Goal: Transaction & Acquisition: Purchase product/service

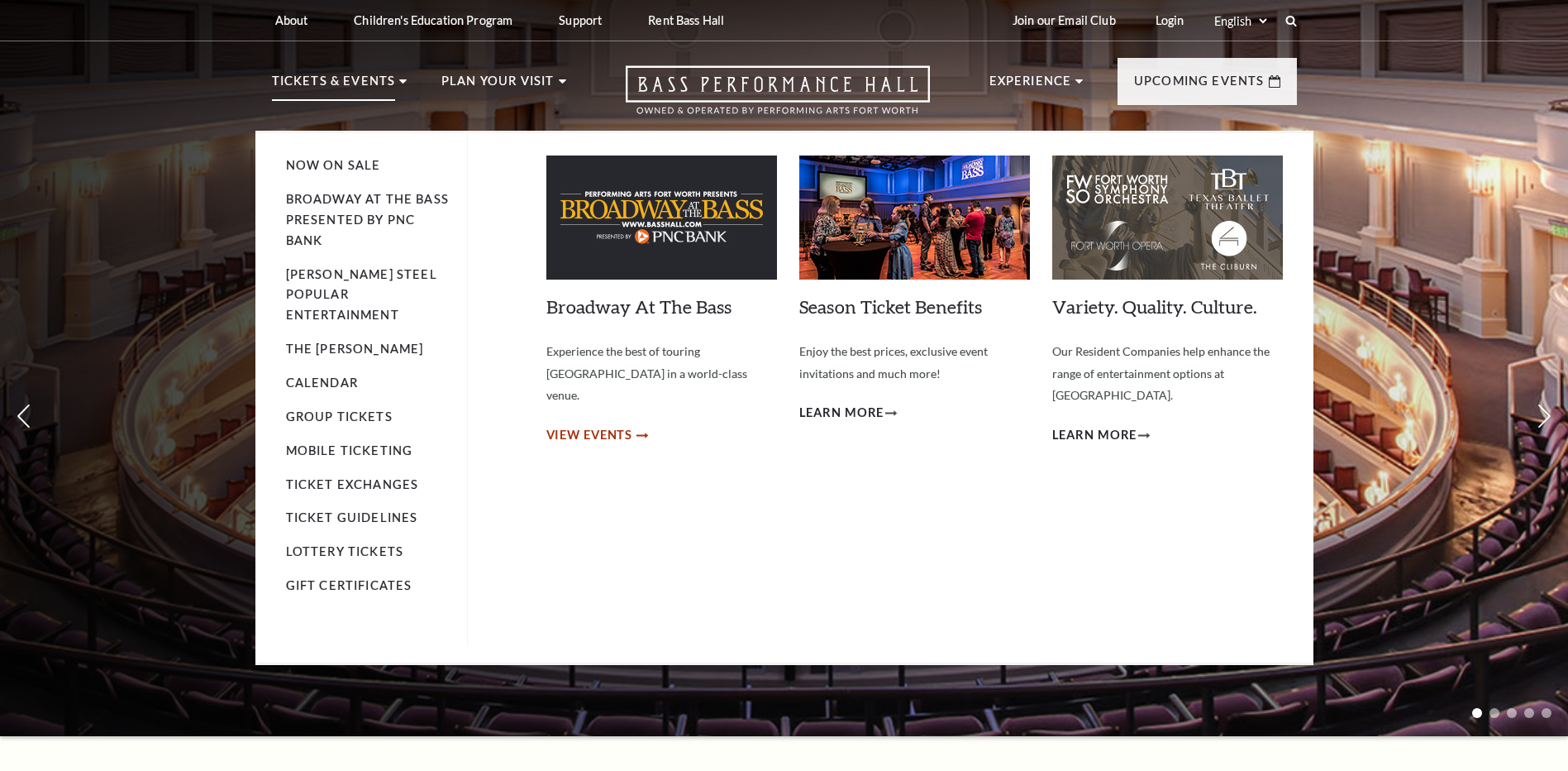
click at [584, 425] on span "View Events" at bounding box center [590, 435] width 86 height 21
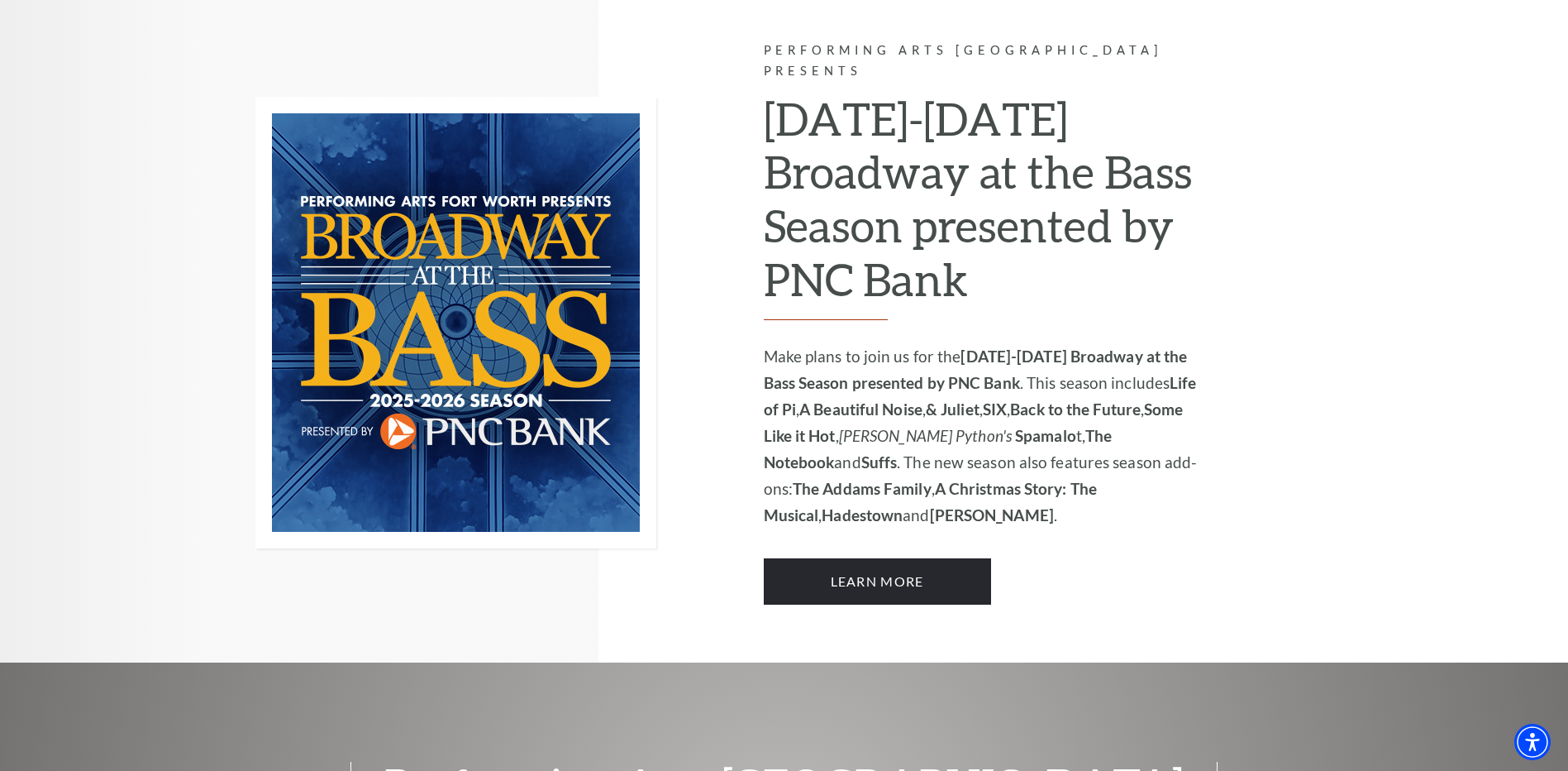
scroll to position [1158, 0]
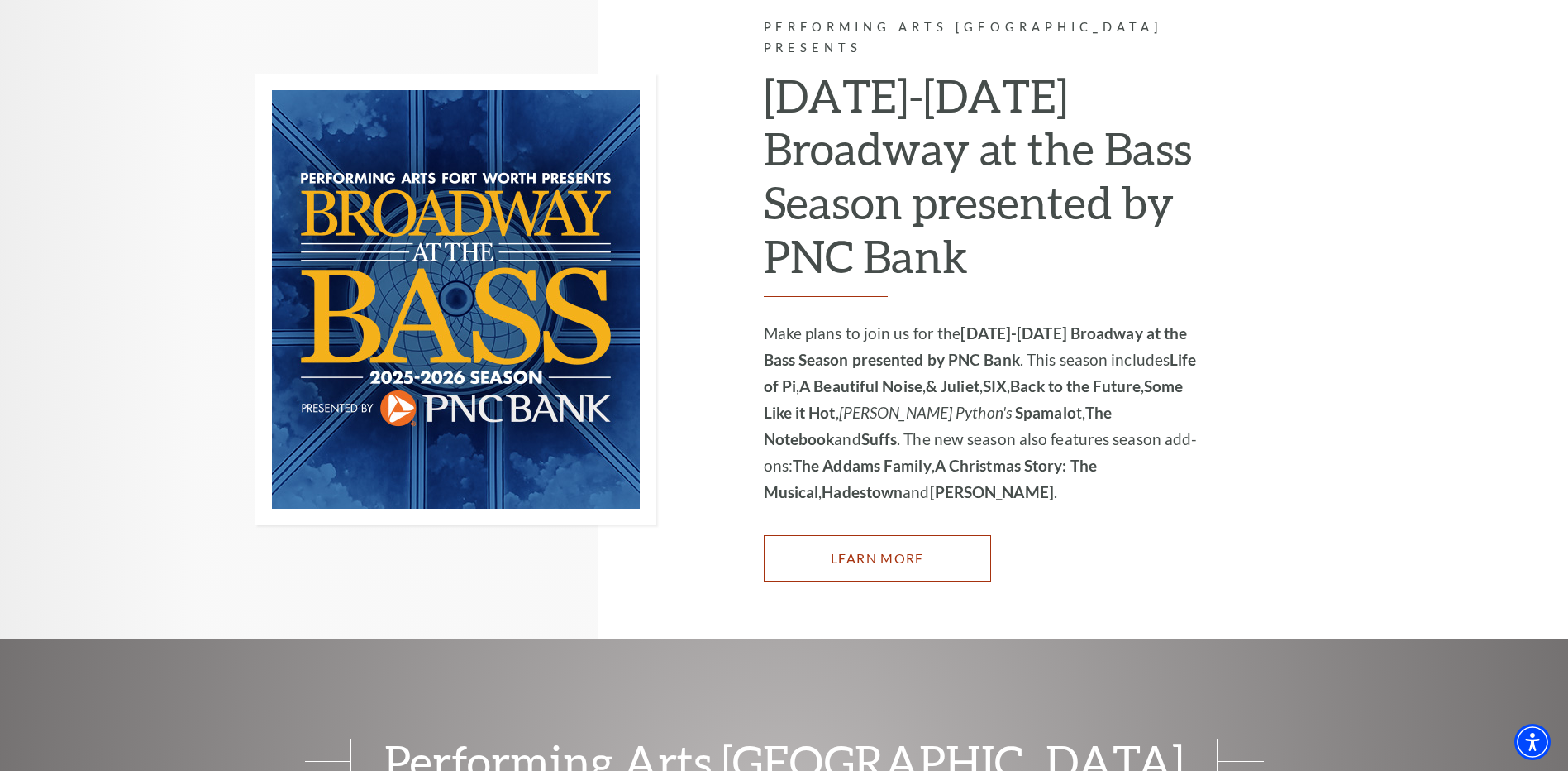
click at [841, 535] on link "Learn More" at bounding box center [878, 558] width 228 height 46
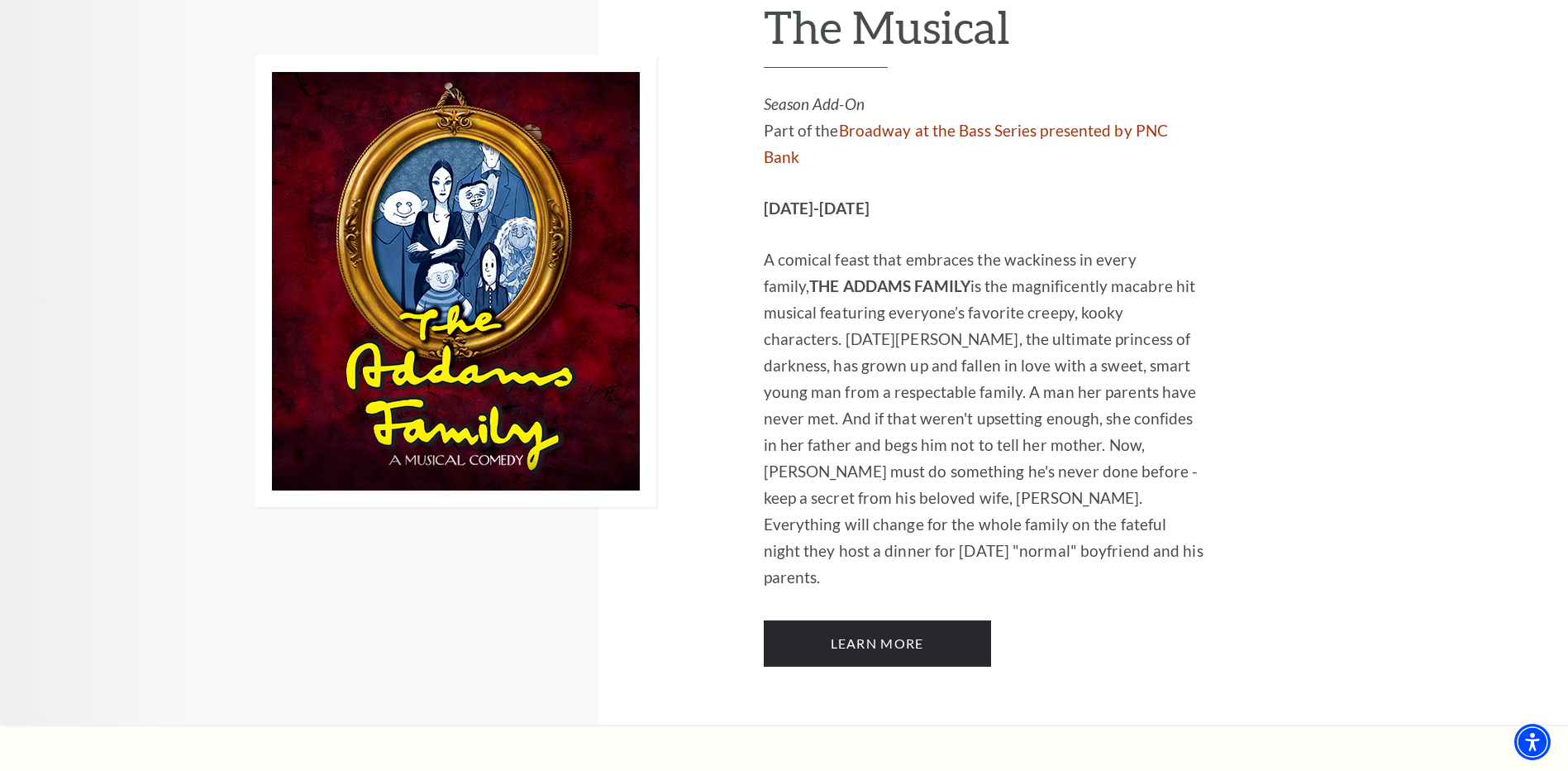
scroll to position [3225, 0]
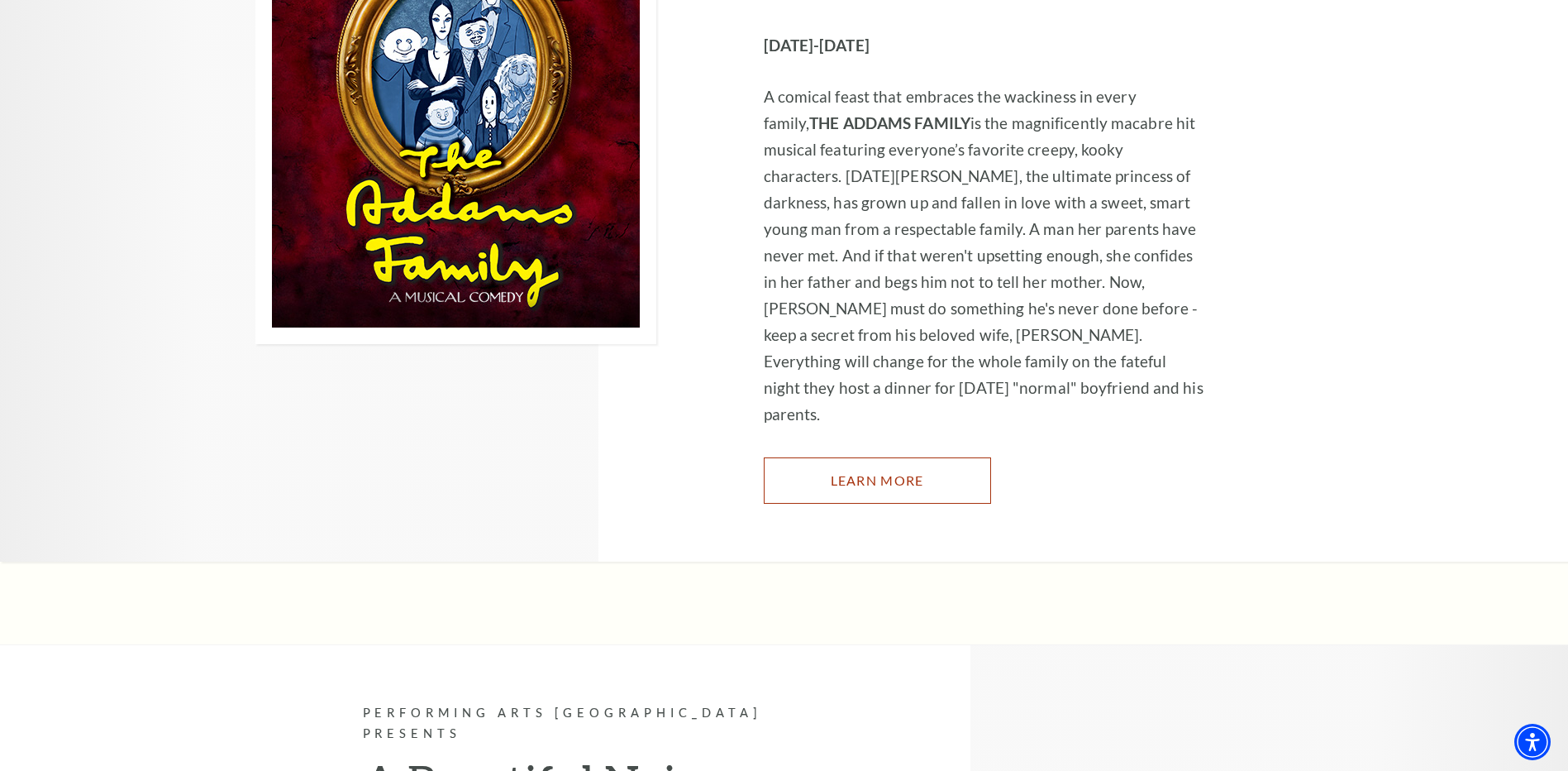
click at [835, 458] on link "Learn More" at bounding box center [878, 480] width 228 height 46
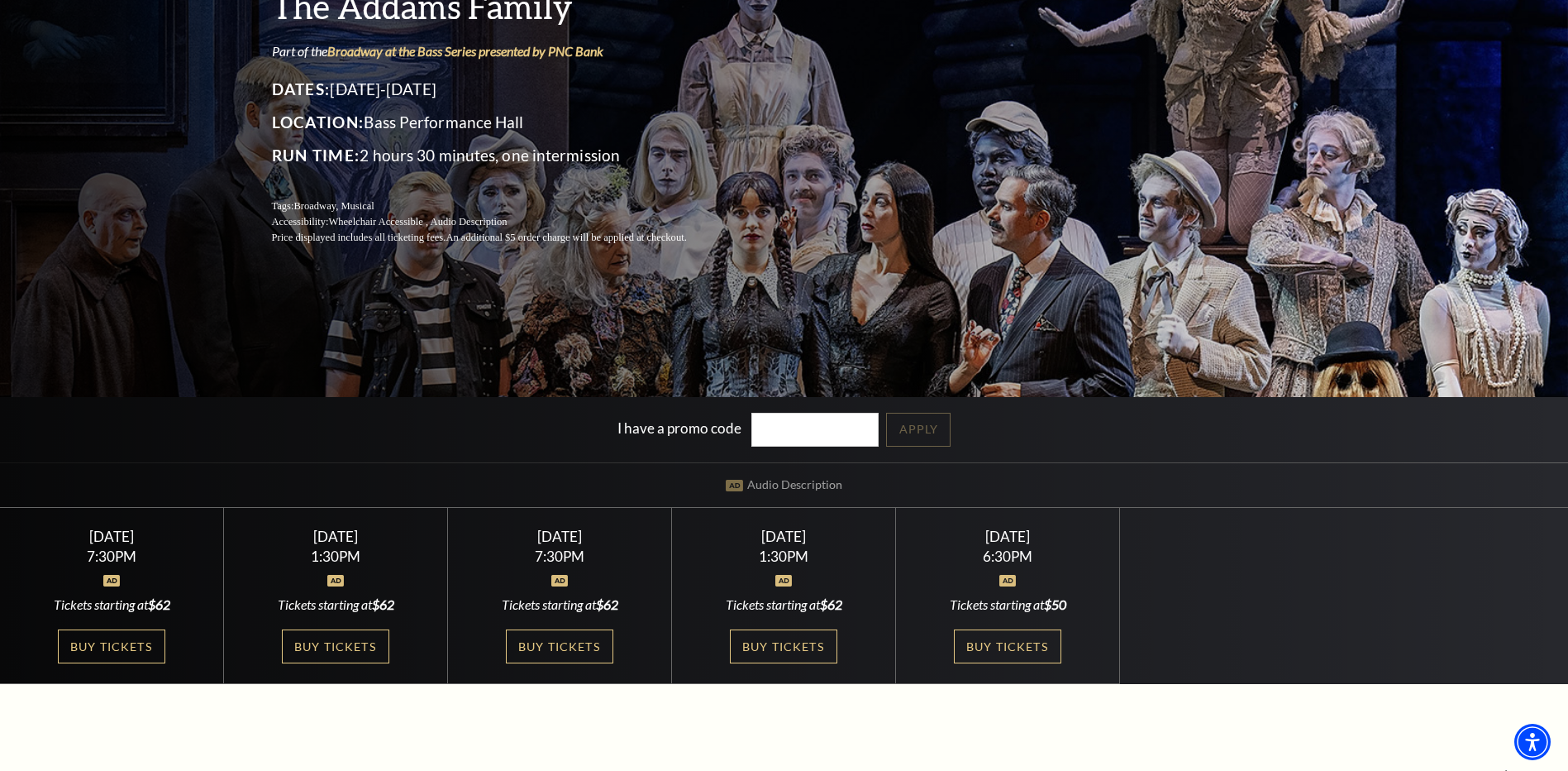
scroll to position [248, 0]
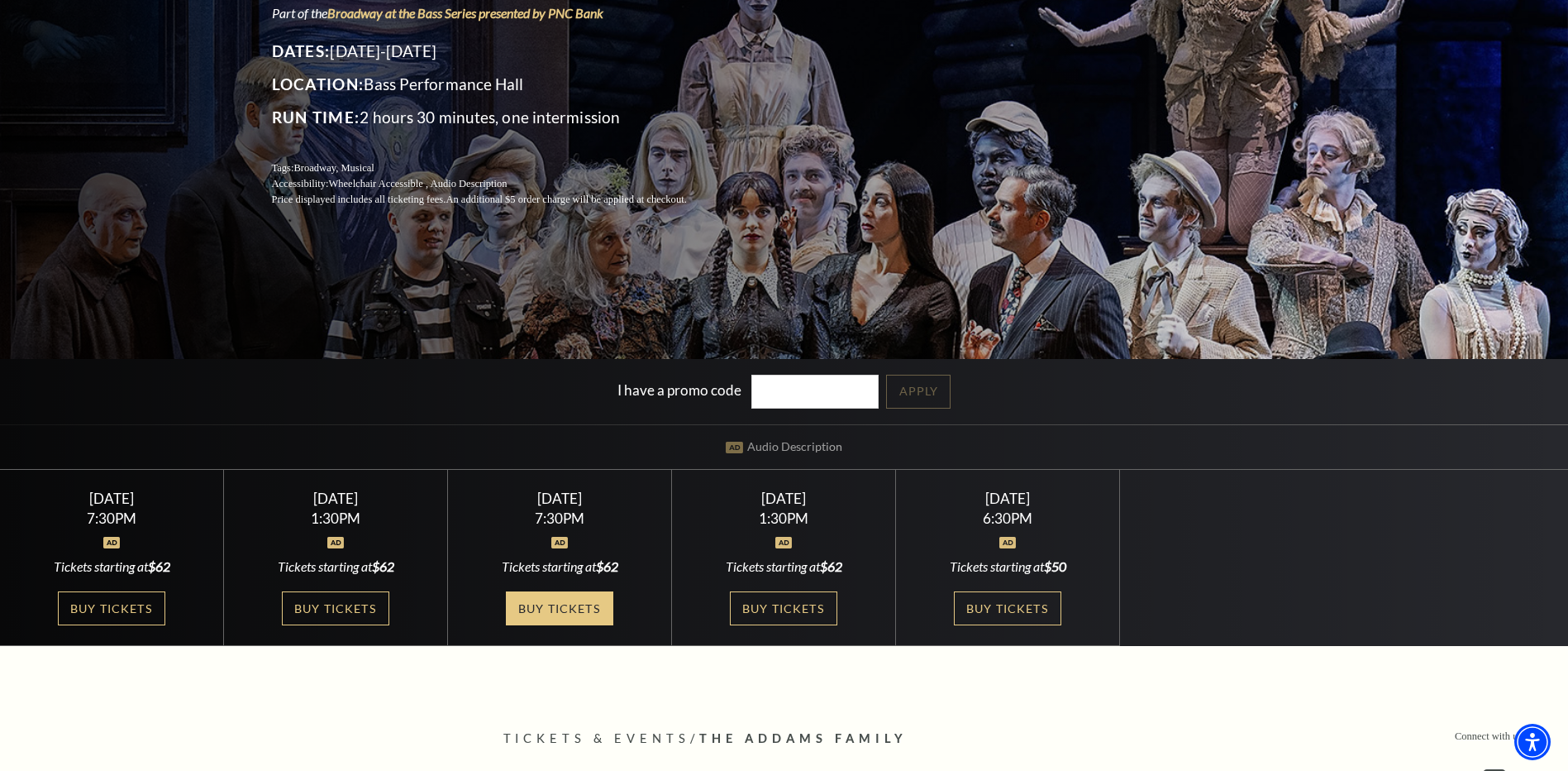
click at [536, 610] on link "Buy Tickets" at bounding box center [559, 608] width 107 height 34
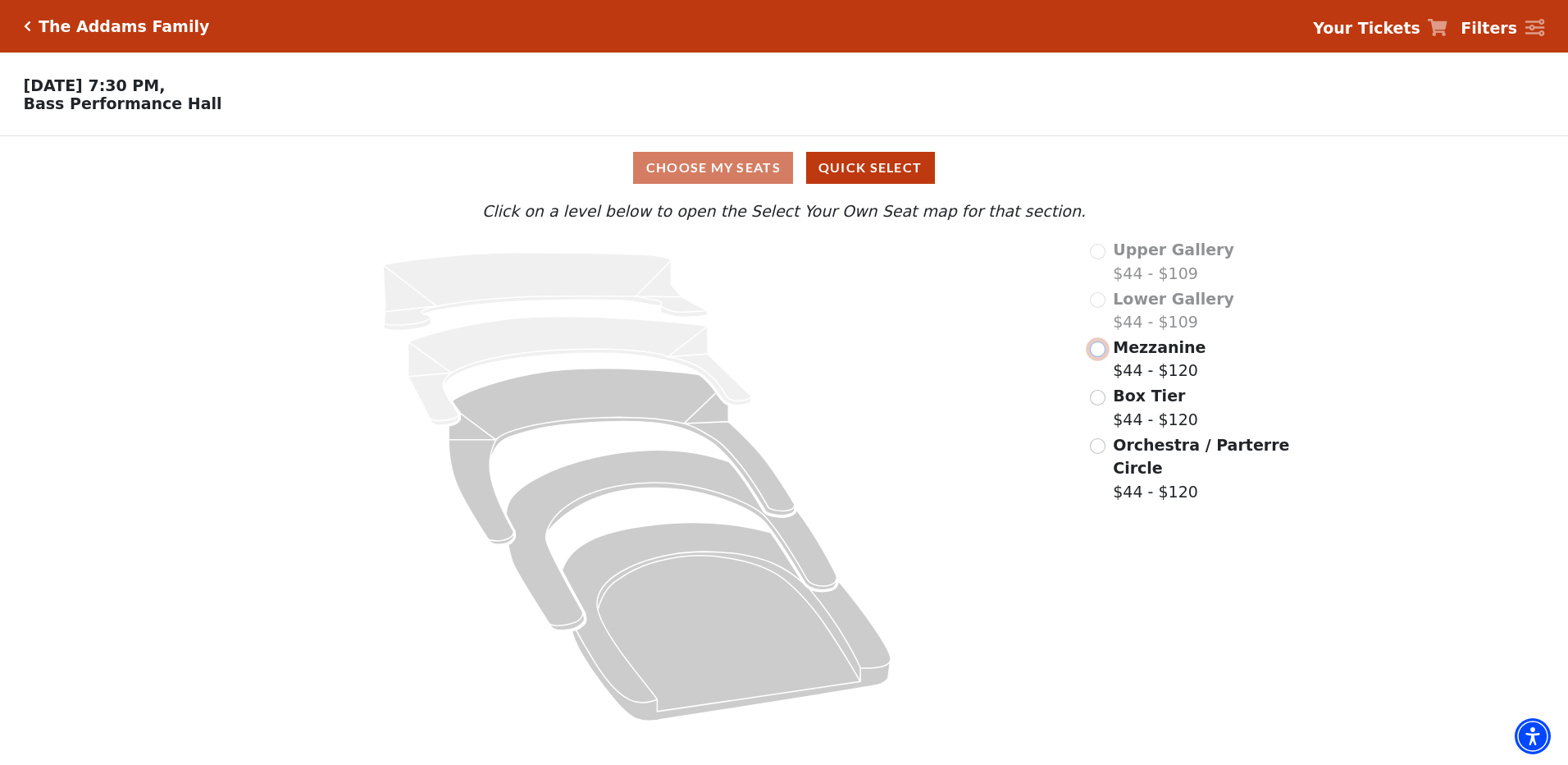
click at [1098, 355] on input "Mezzanine$44 - $120\a" at bounding box center [1098, 349] width 16 height 16
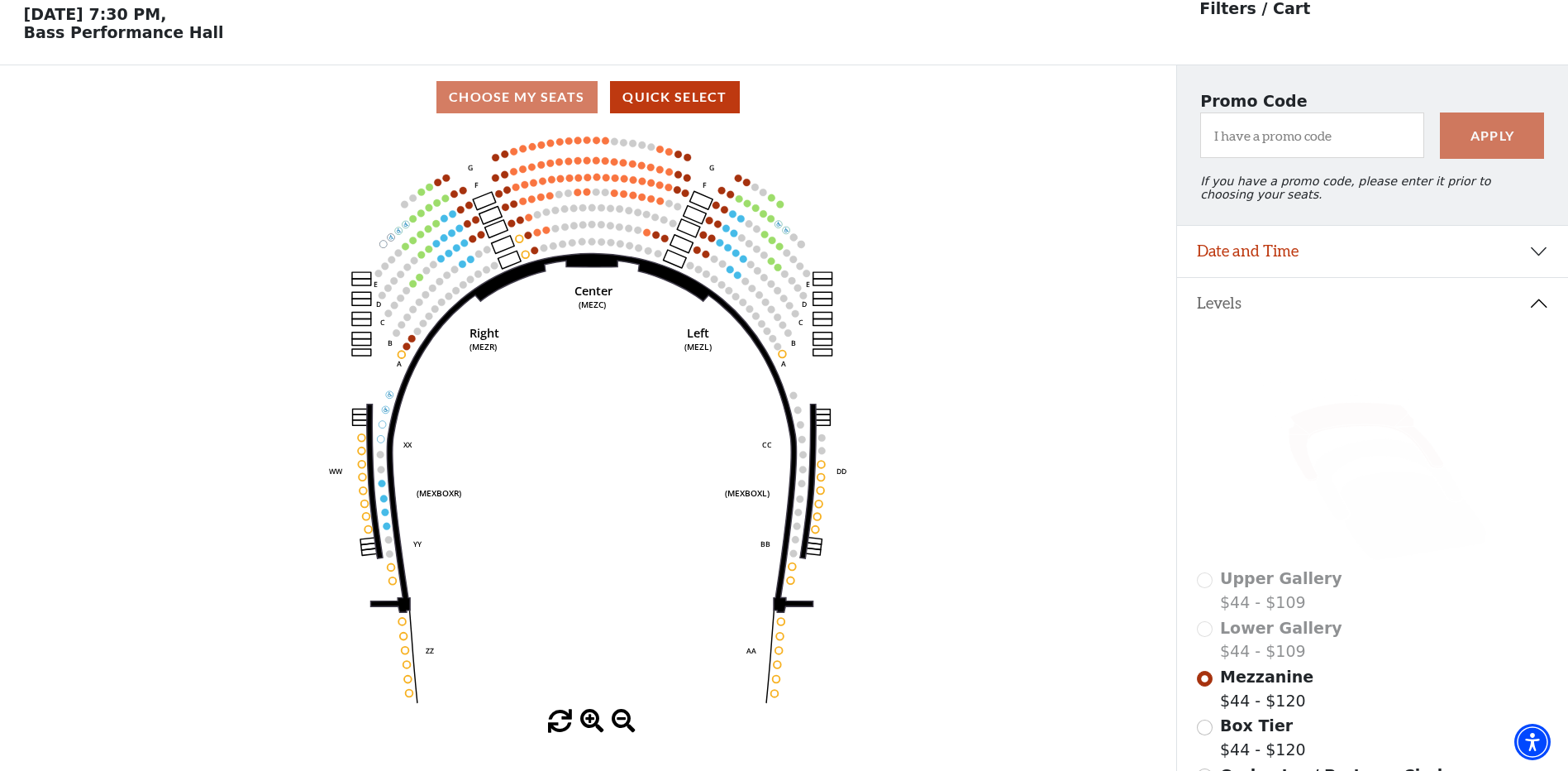
scroll to position [77, 0]
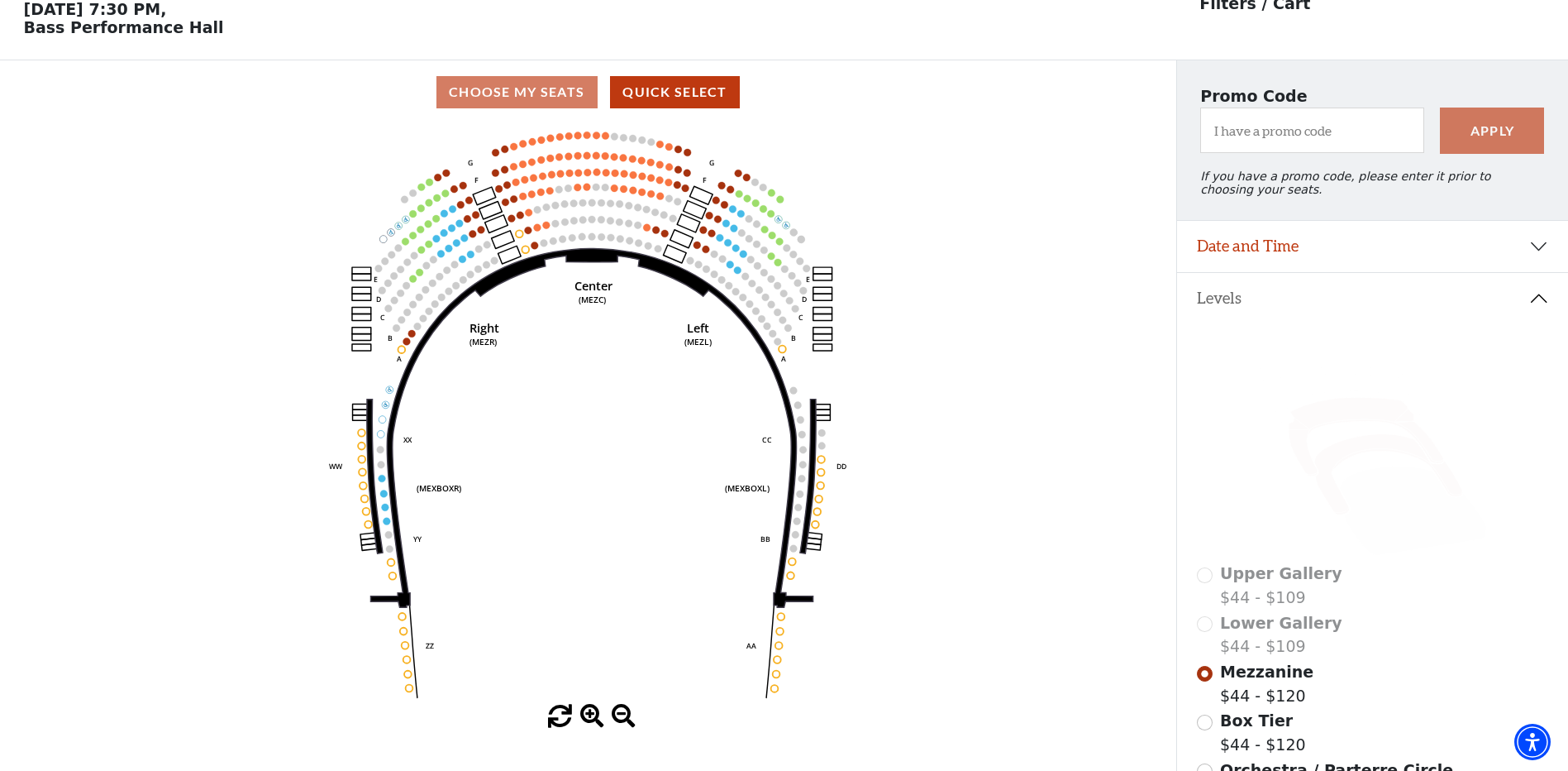
click at [1354, 463] on icon at bounding box center [1388, 474] width 148 height 82
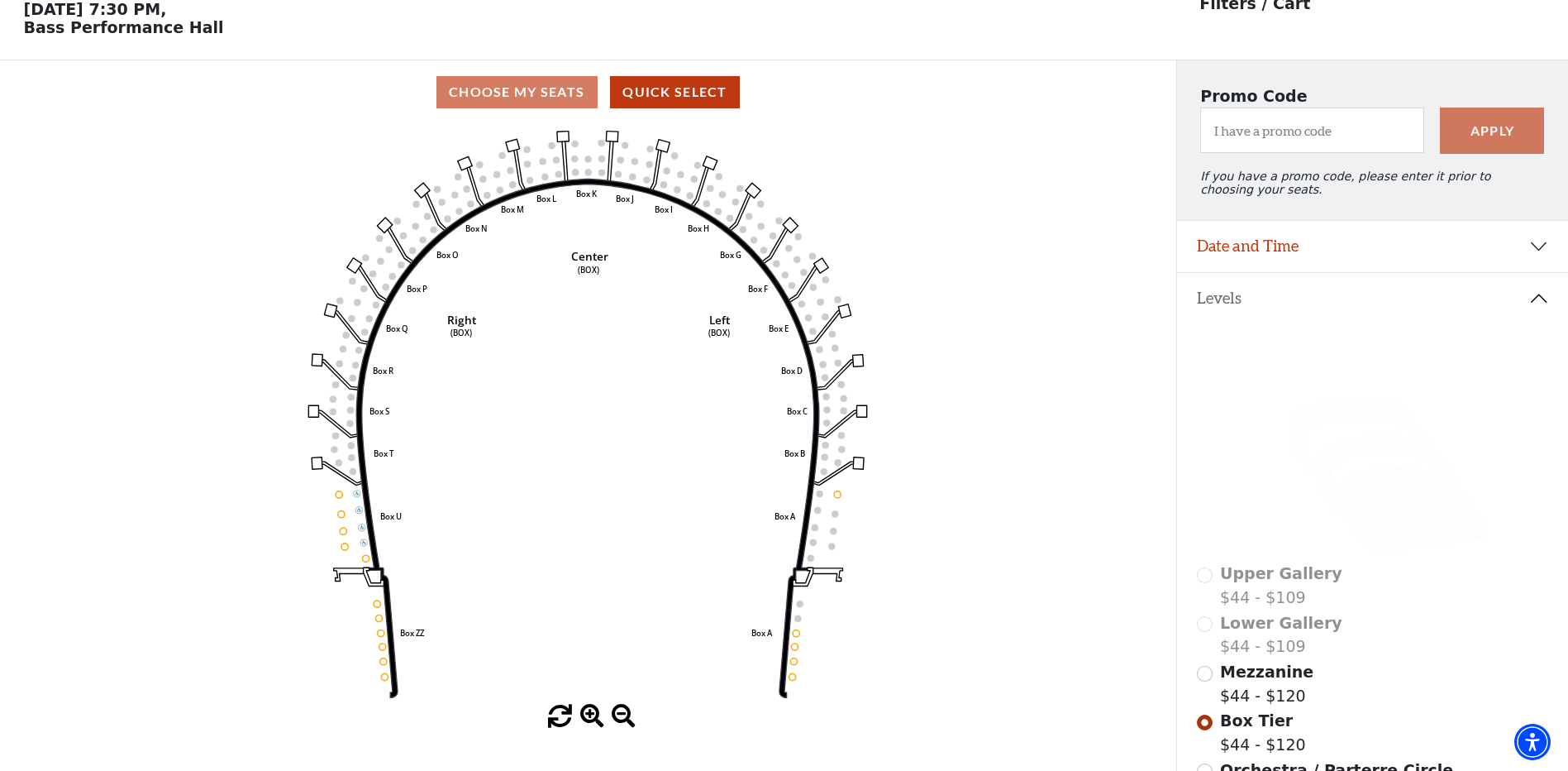
click at [1379, 515] on icon at bounding box center [1413, 511] width 147 height 88
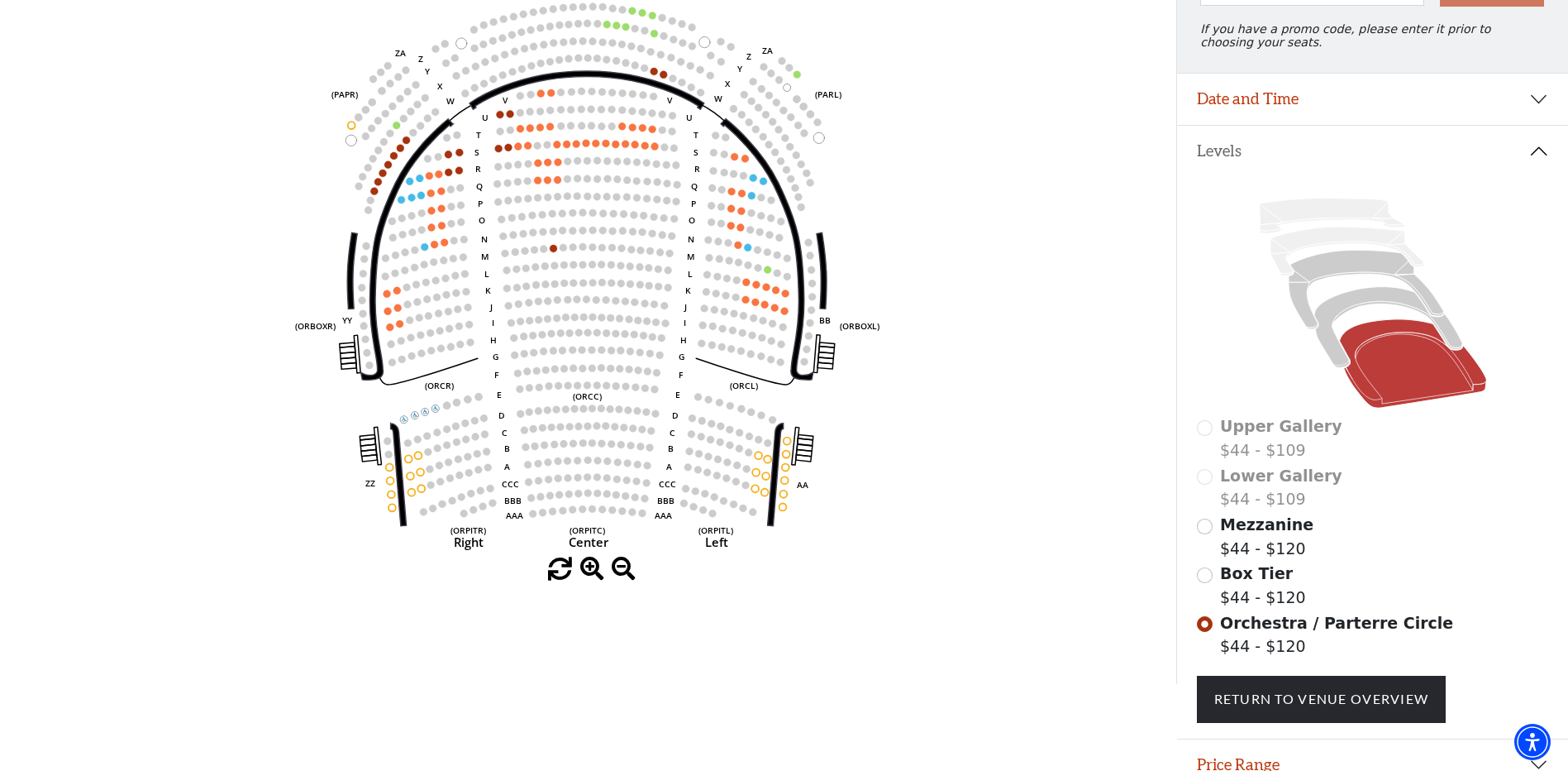
scroll to position [243, 0]
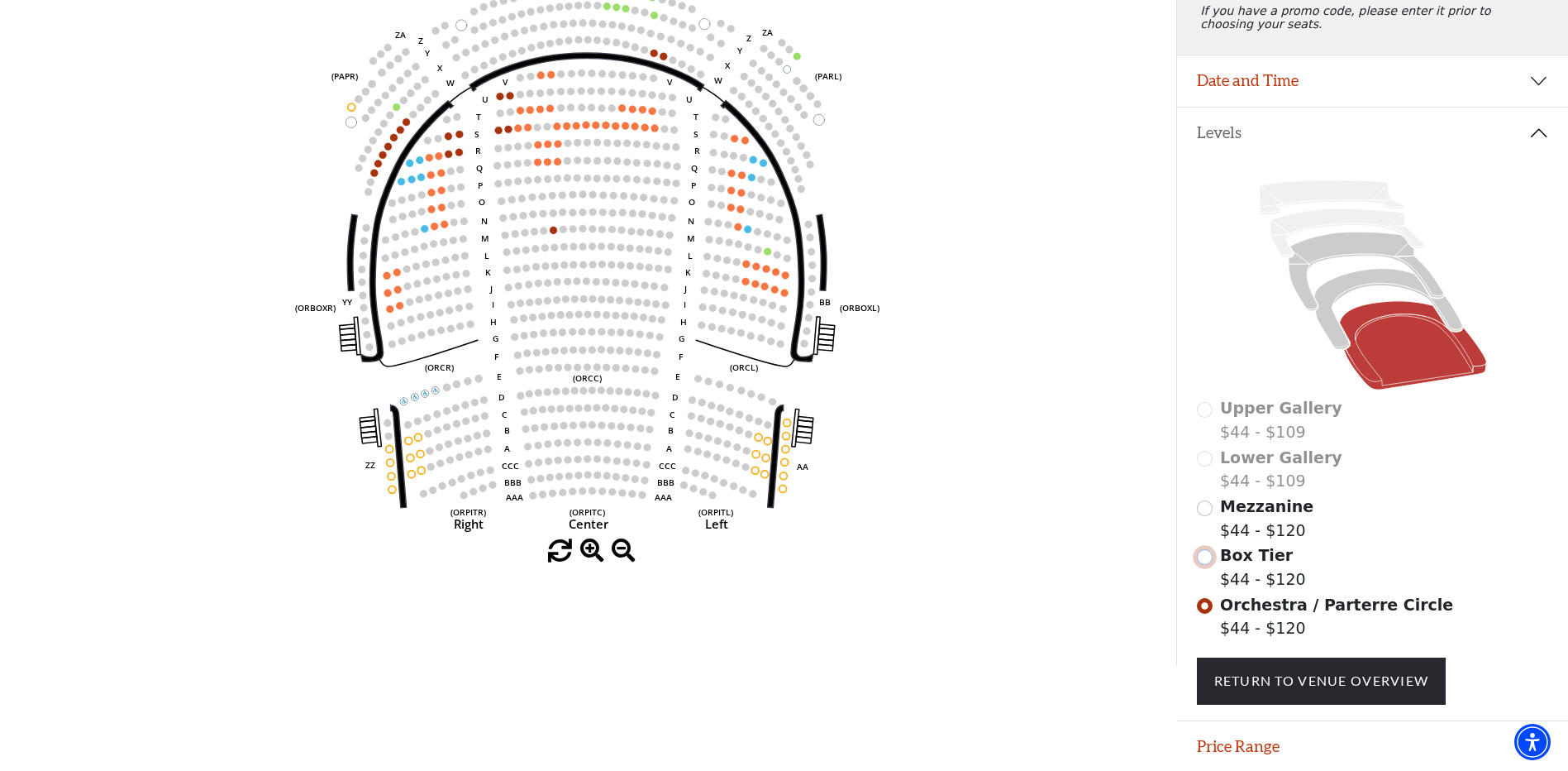
click at [1202, 565] on input "Box Tier$44 - $120\a" at bounding box center [1205, 557] width 16 height 16
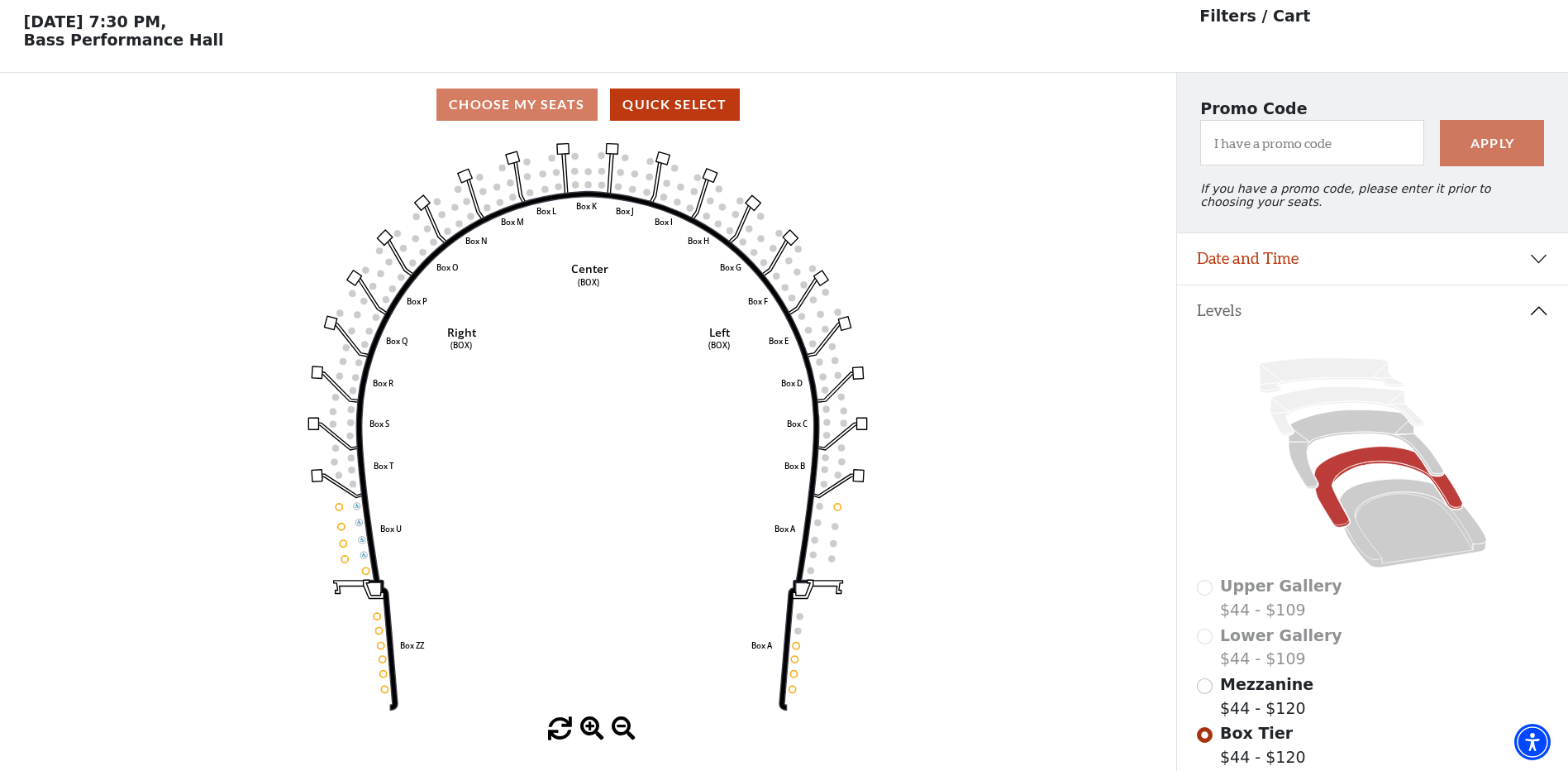
scroll to position [77, 0]
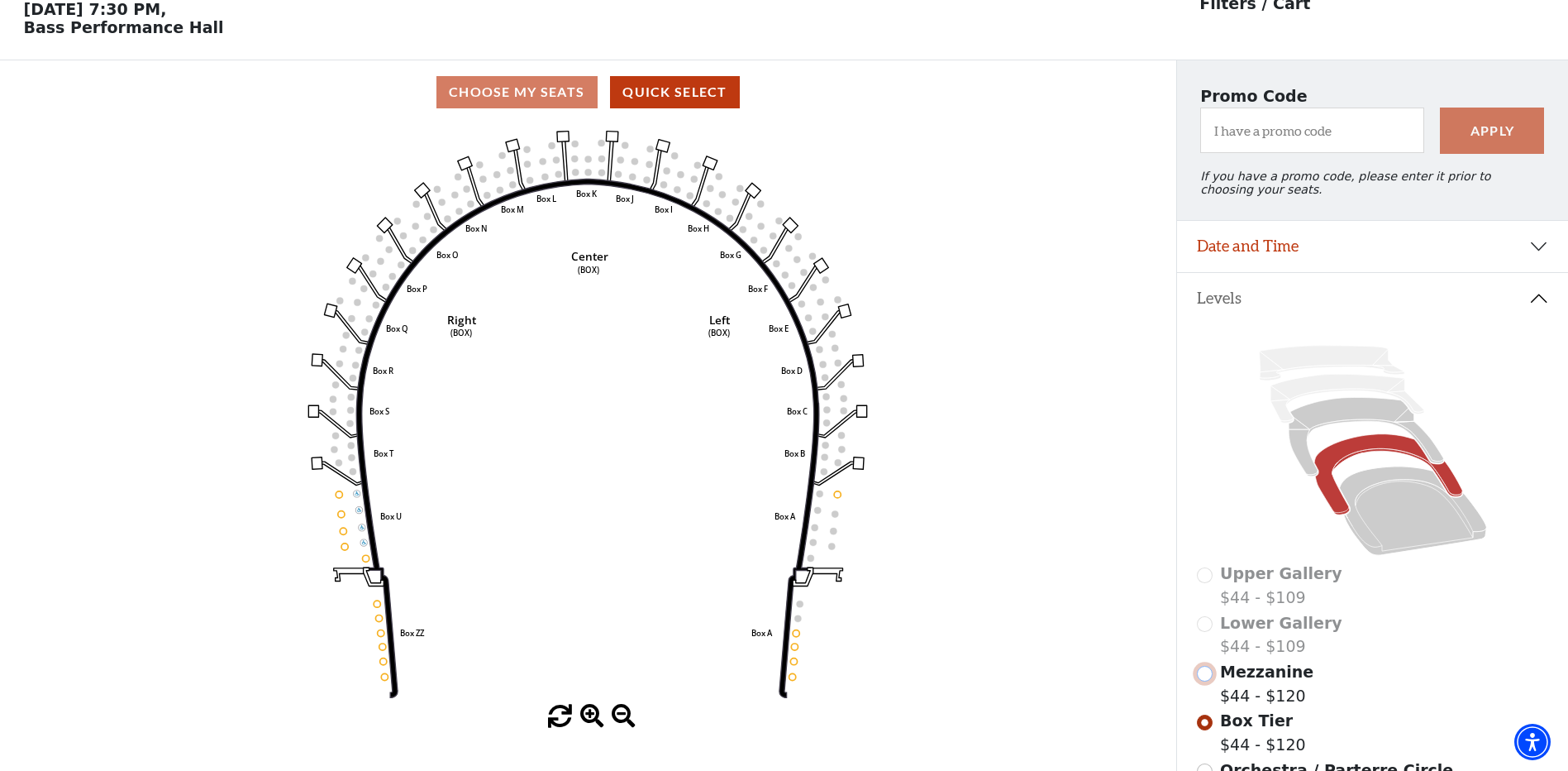
click at [1204, 682] on input "Mezzanine$44 - $120\a" at bounding box center [1205, 674] width 16 height 16
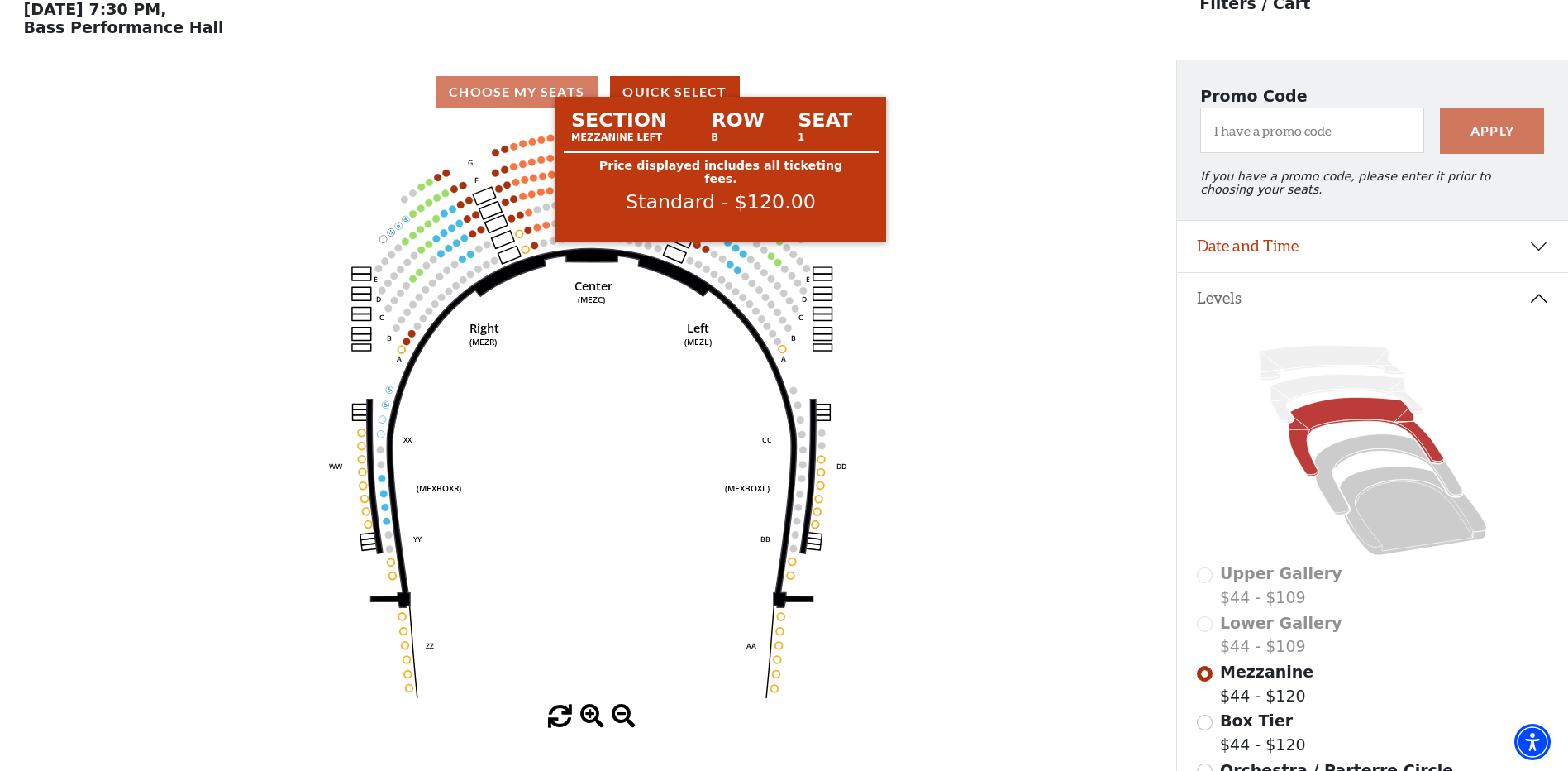
click at [694, 248] on circle at bounding box center [697, 246] width 8 height 8
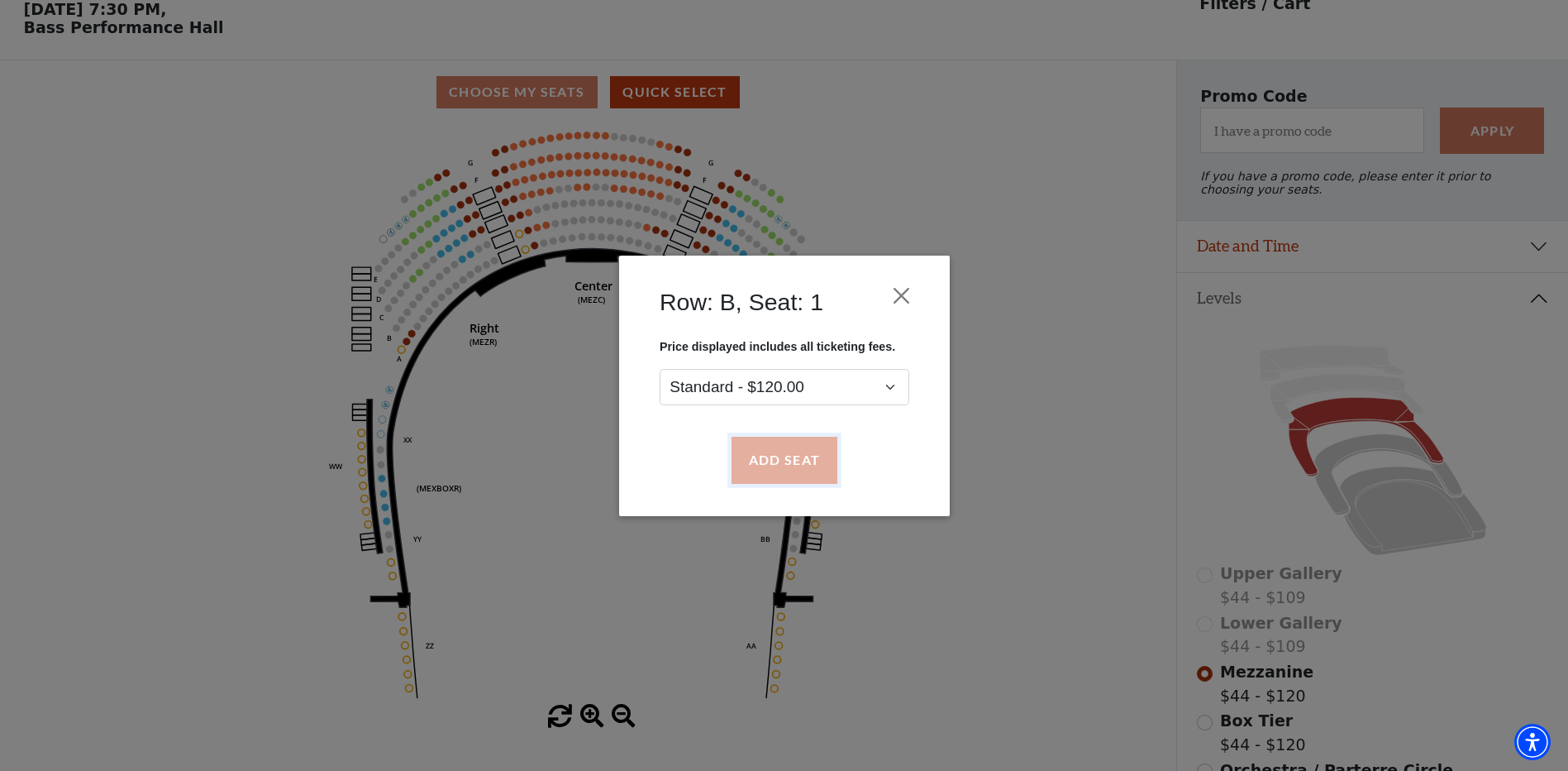
click at [795, 468] on button "Add Seat" at bounding box center [784, 460] width 106 height 46
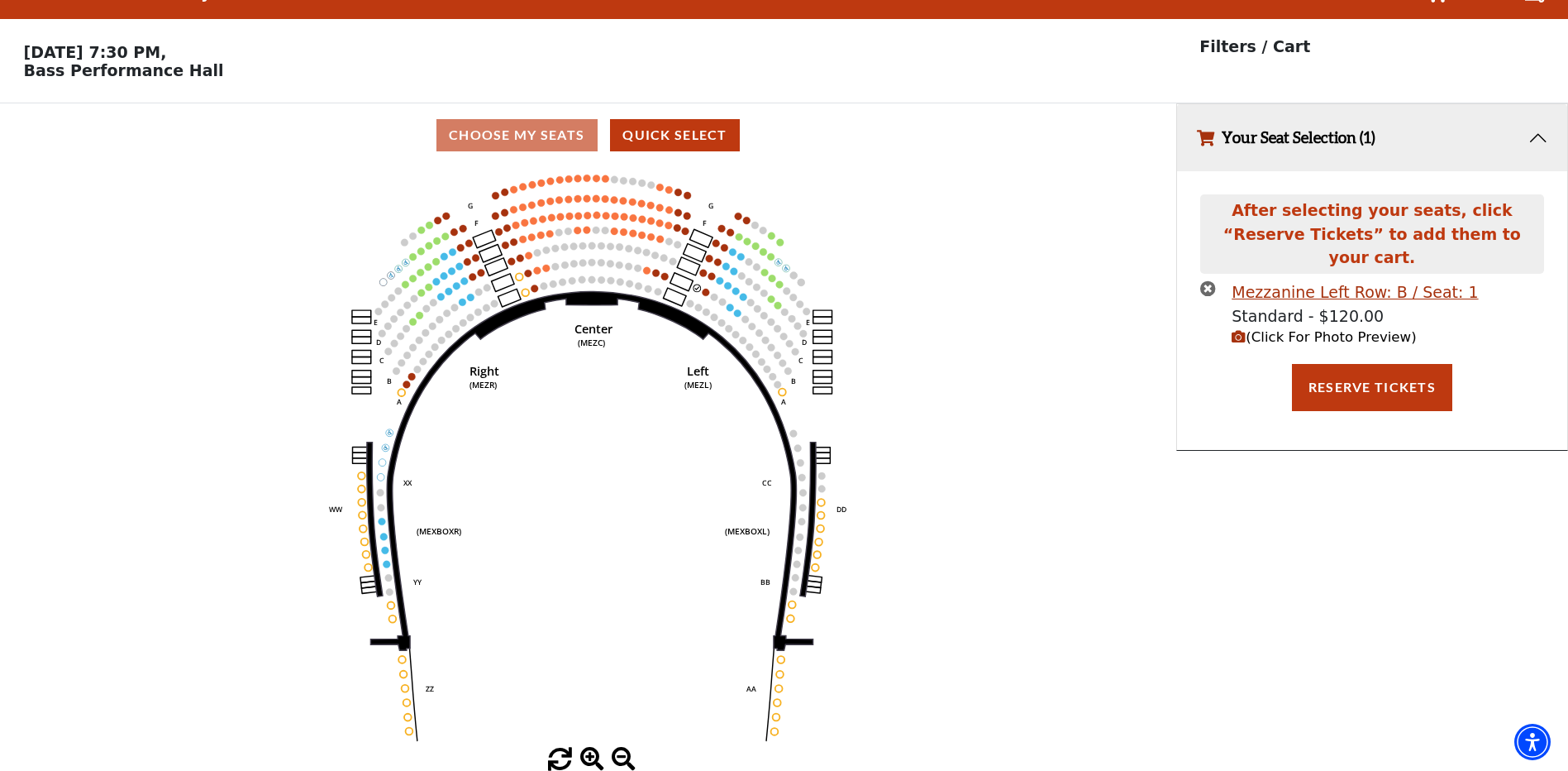
scroll to position [0, 0]
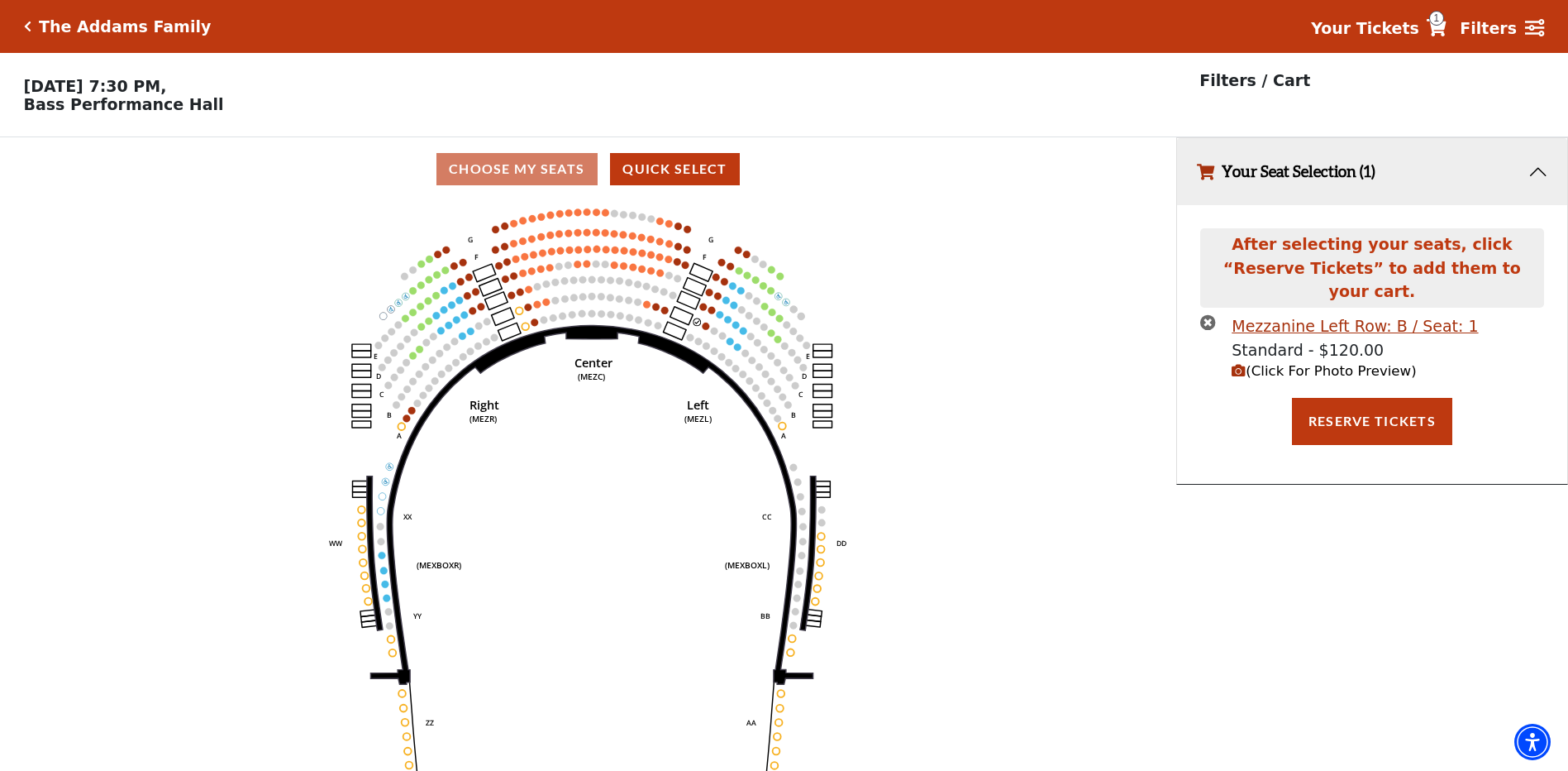
click at [1287, 363] on span "(Click For Photo Preview)" at bounding box center [1325, 371] width 185 height 16
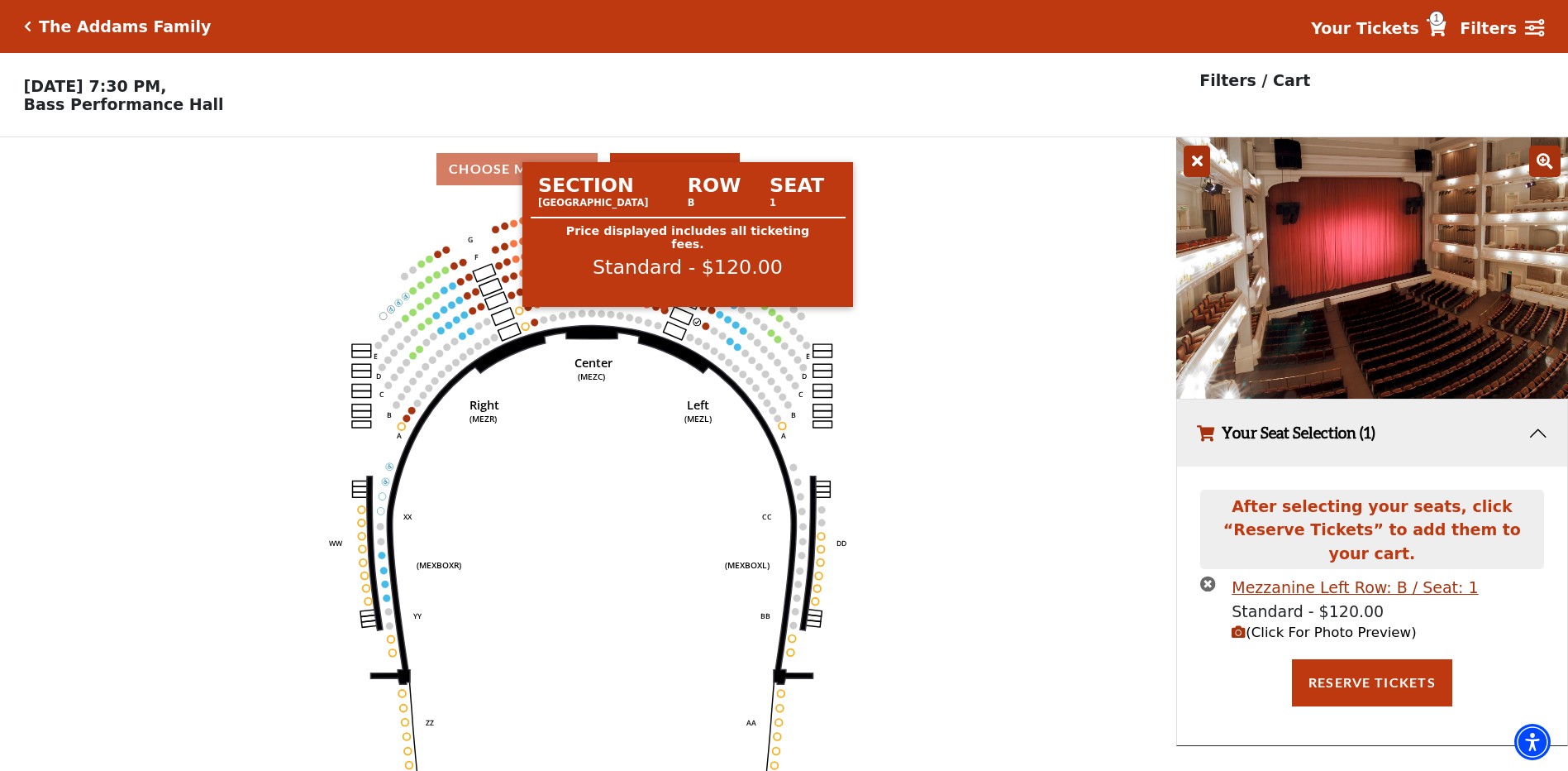
click at [666, 314] on circle at bounding box center [666, 310] width 8 height 8
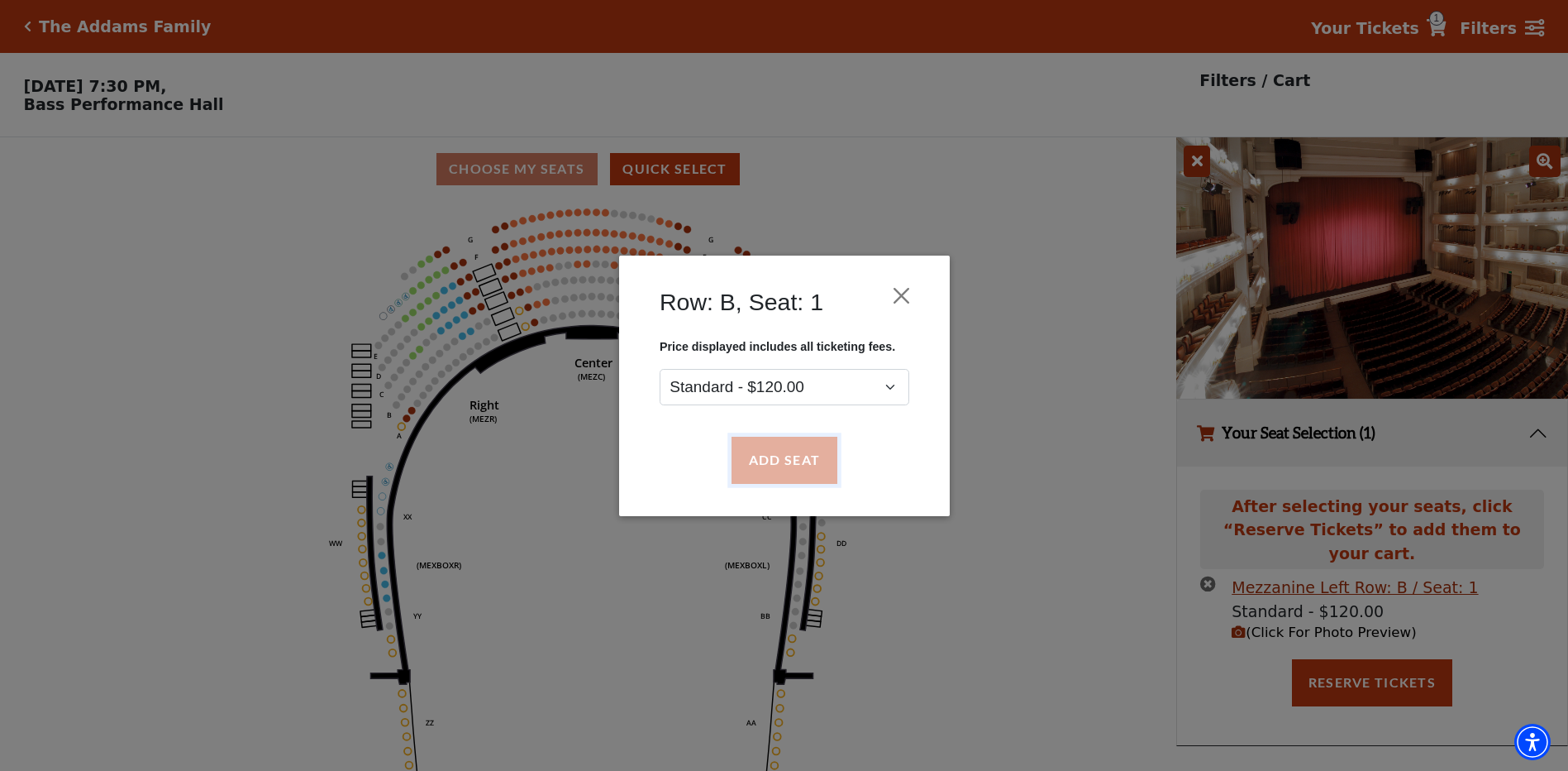
click at [813, 464] on button "Add Seat" at bounding box center [784, 460] width 106 height 46
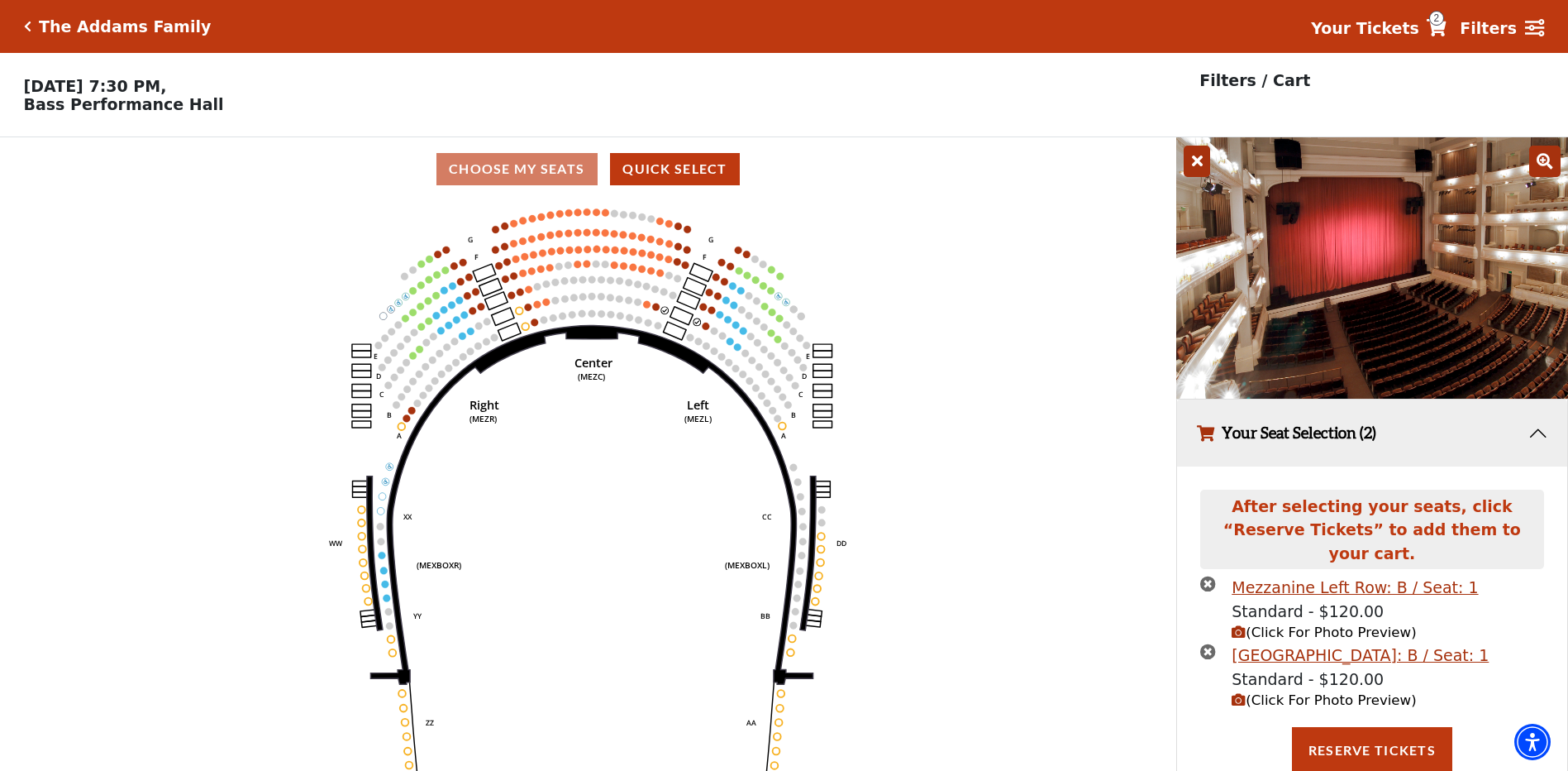
click at [1315, 692] on span "(Click For Photo Preview)" at bounding box center [1325, 700] width 185 height 16
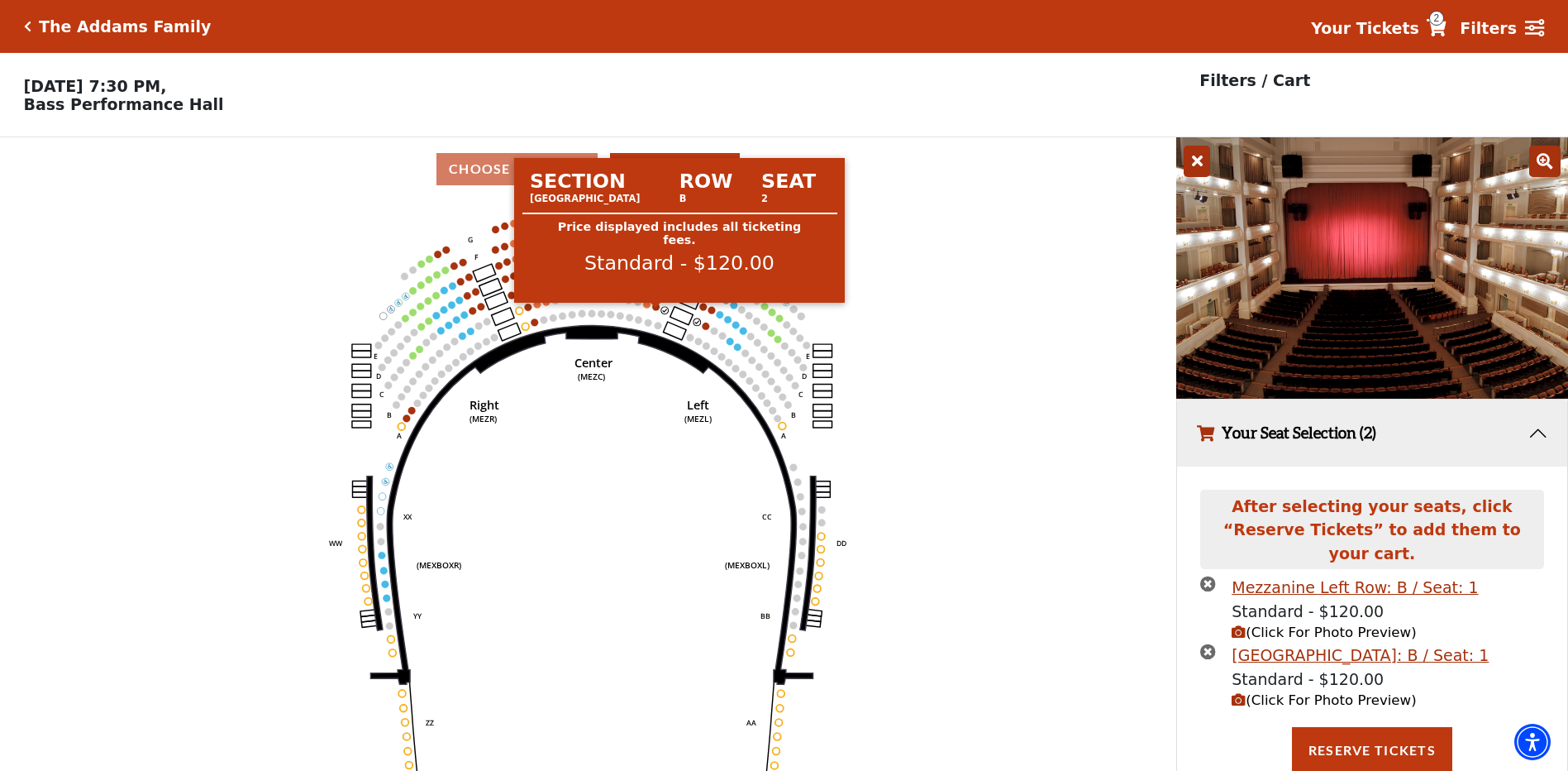
click at [654, 310] on circle at bounding box center [656, 306] width 8 height 8
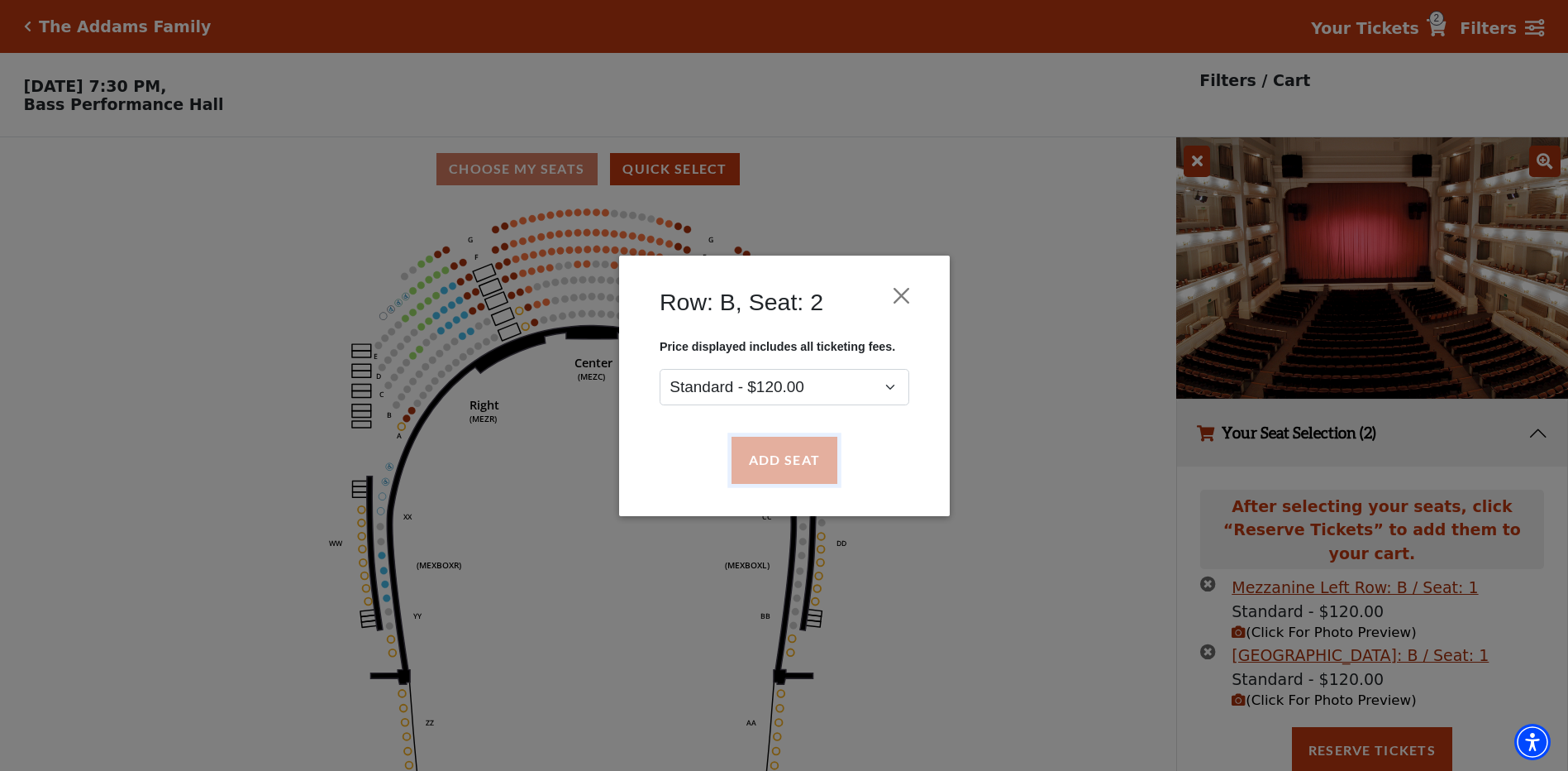
click at [763, 446] on button "Add Seat" at bounding box center [784, 460] width 106 height 46
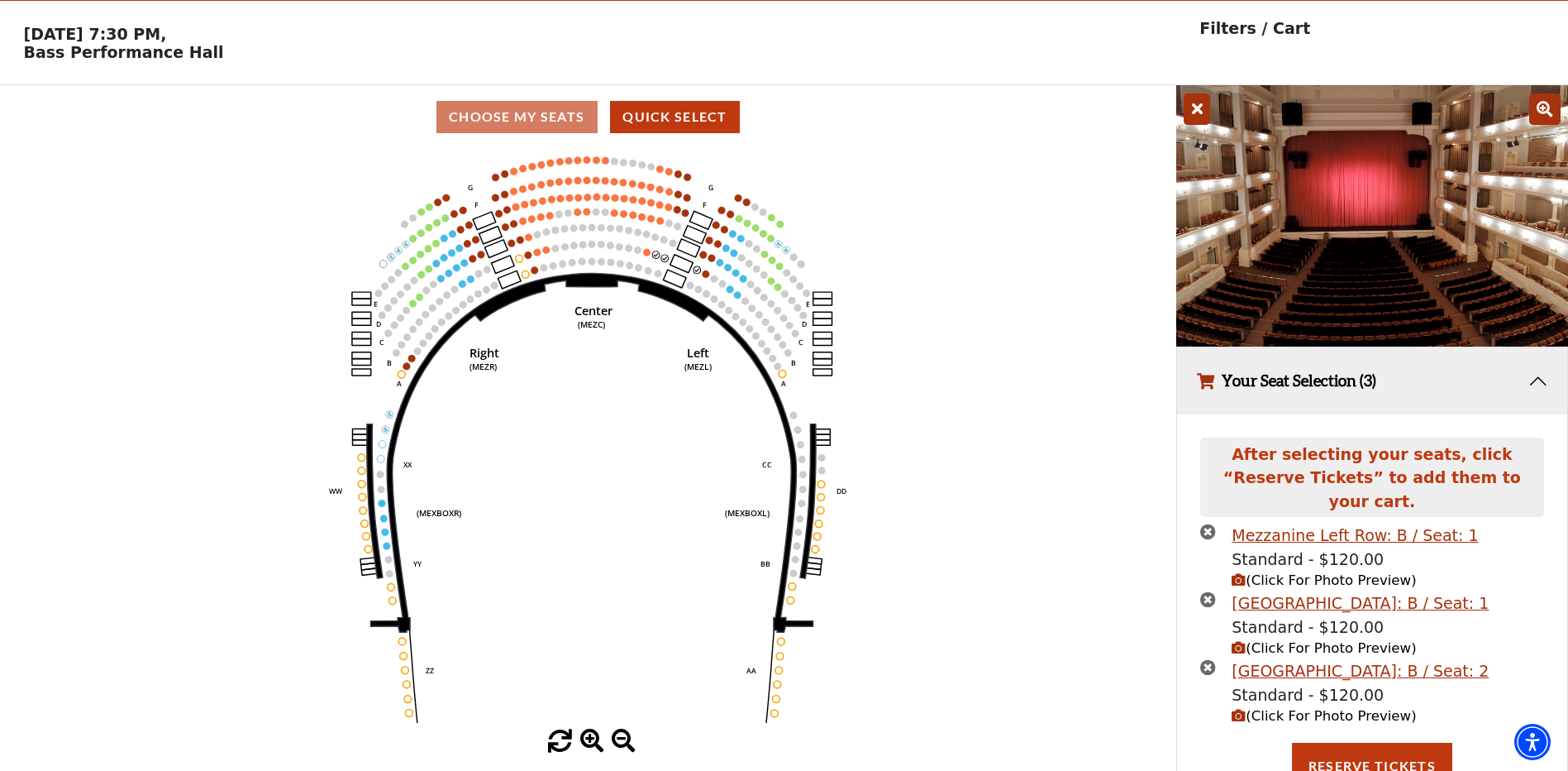
scroll to position [54, 0]
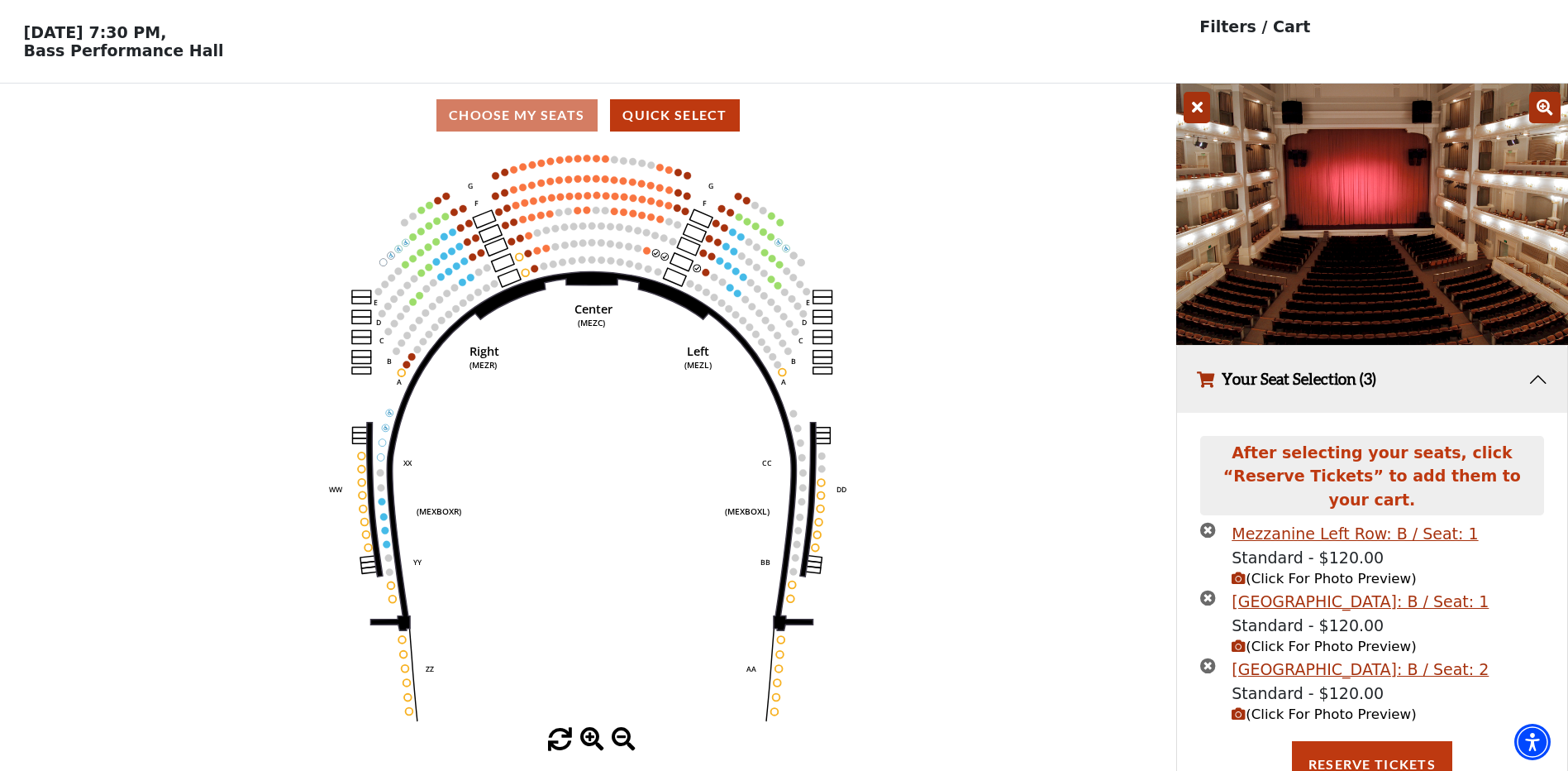
click at [1210, 522] on icon "times-circle" at bounding box center [1209, 529] width 16 height 16
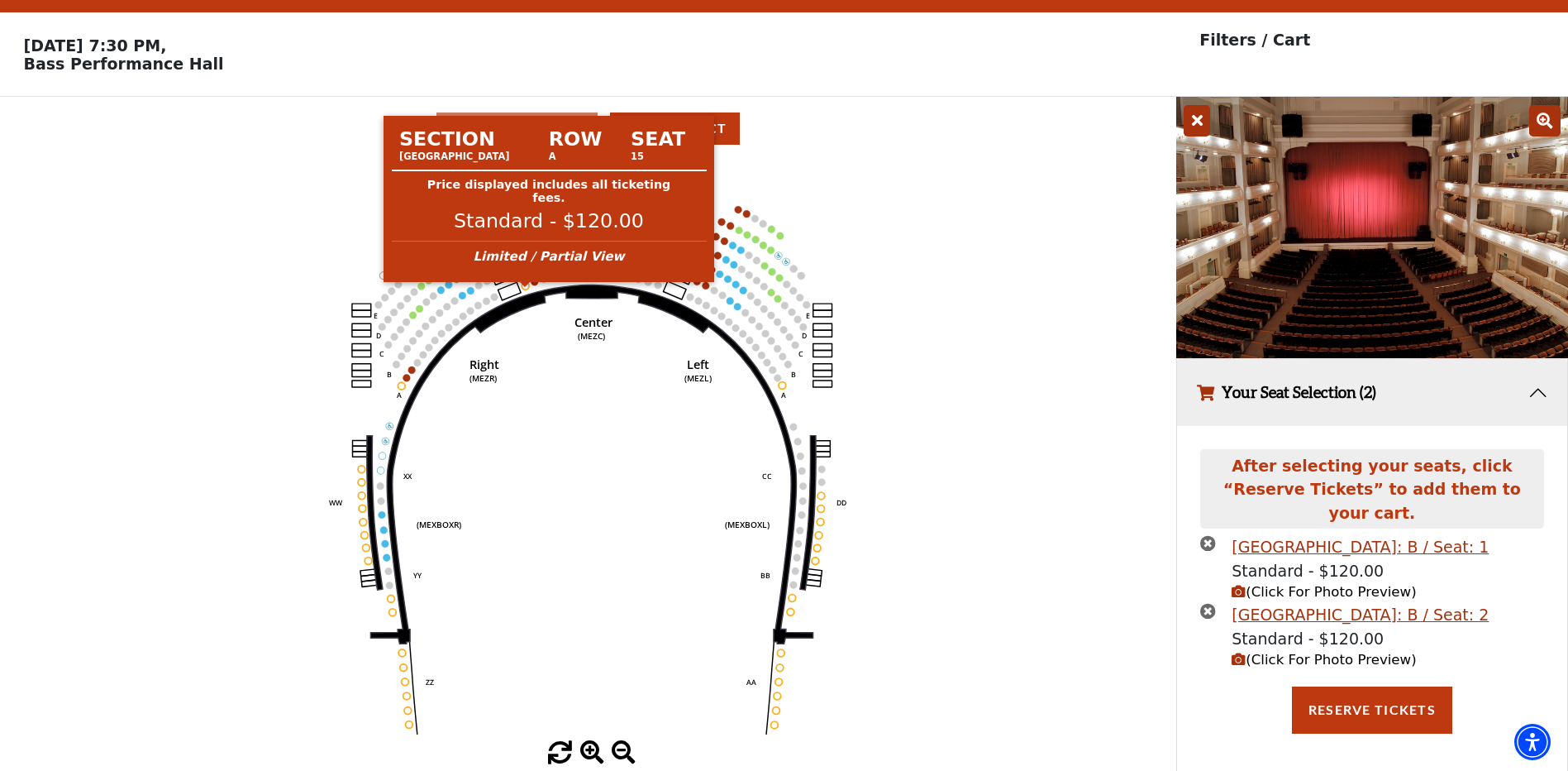
click at [524, 290] on circle at bounding box center [525, 286] width 8 height 8
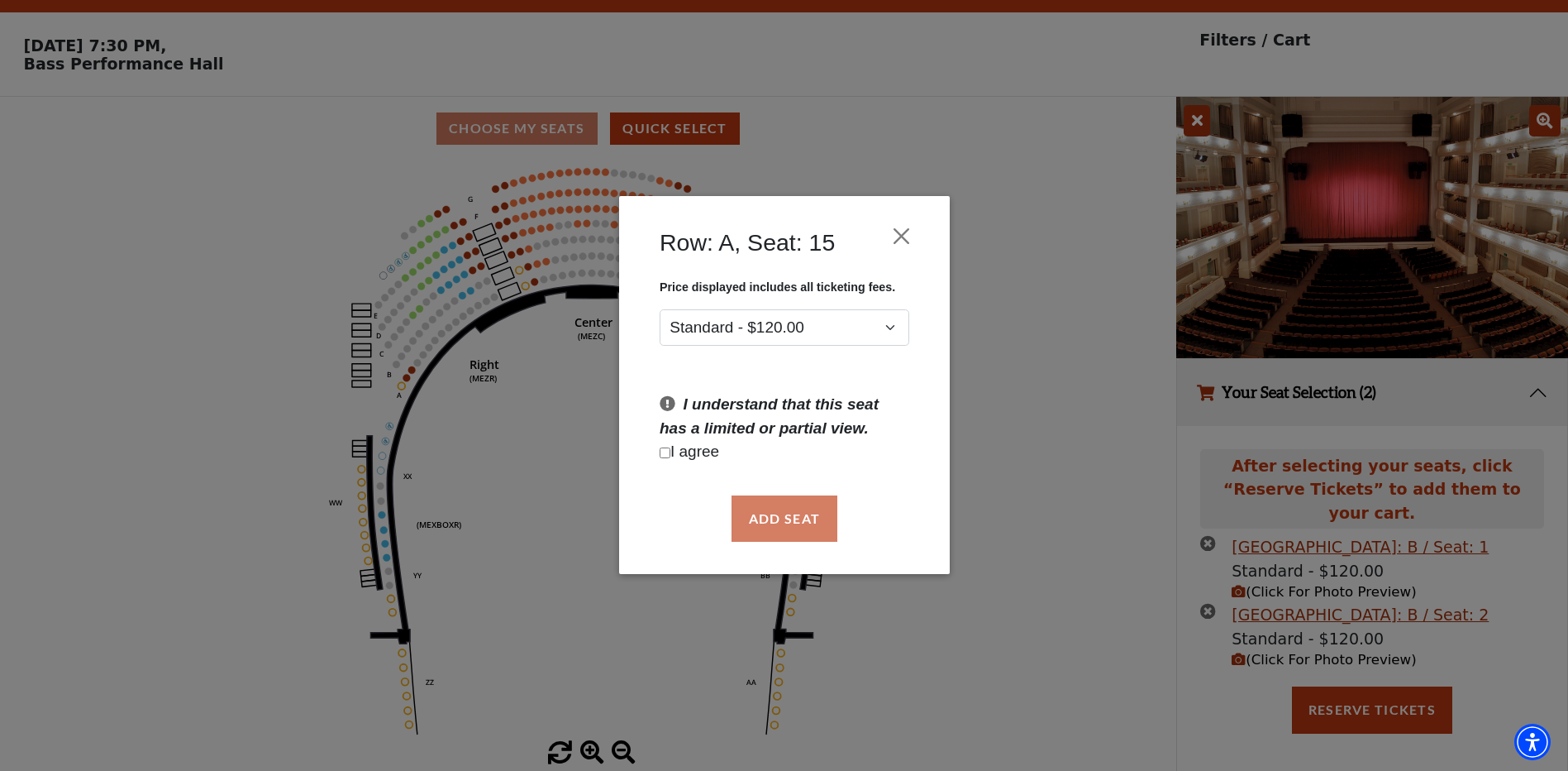
click at [765, 523] on div "Add Seat" at bounding box center [784, 518] width 281 height 78
click at [665, 454] on input "Checkbox field" at bounding box center [665, 453] width 11 height 11
checkbox input "true"
click at [751, 500] on button "Add Seat" at bounding box center [784, 518] width 106 height 46
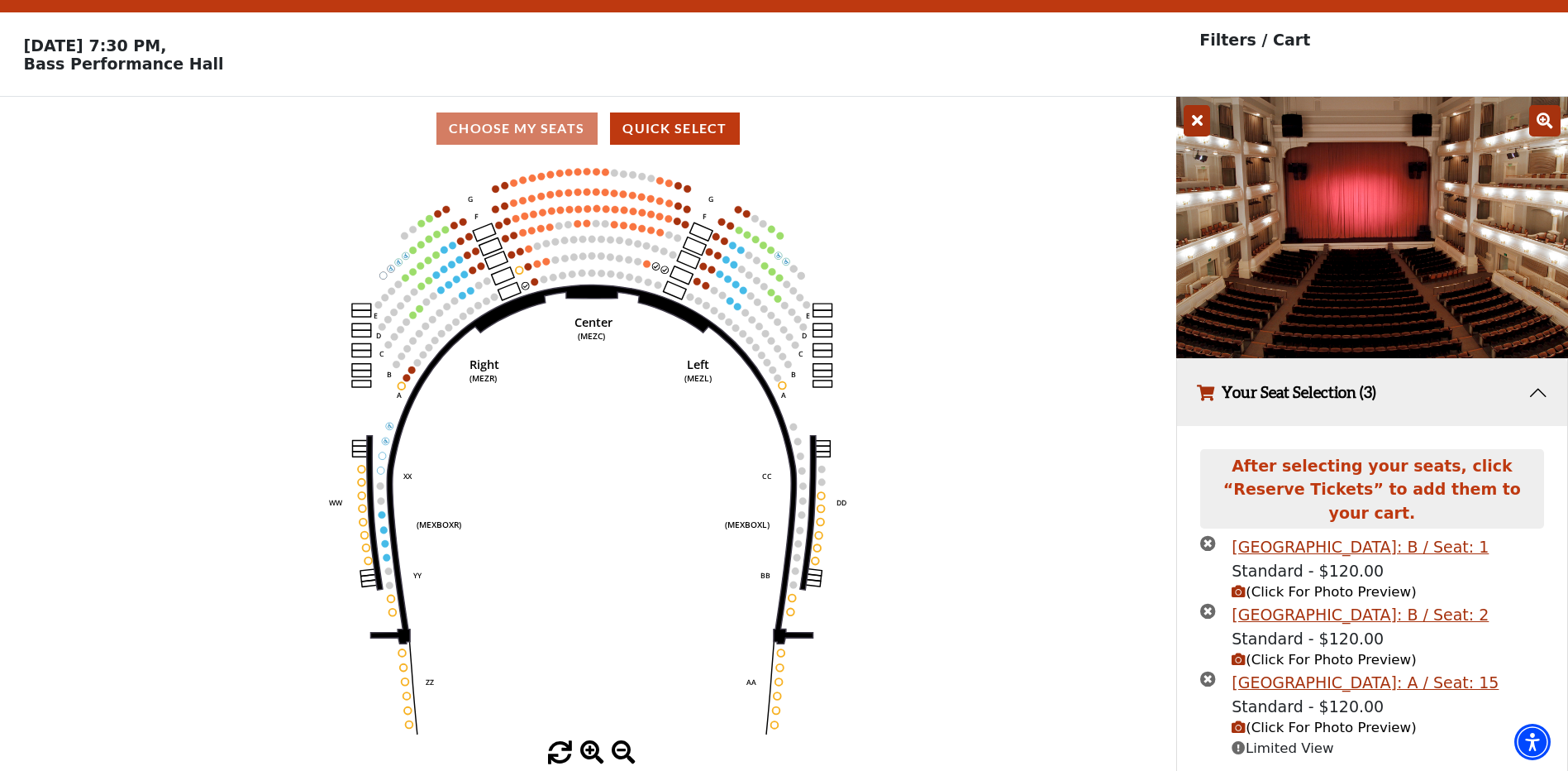
scroll to position [75, 0]
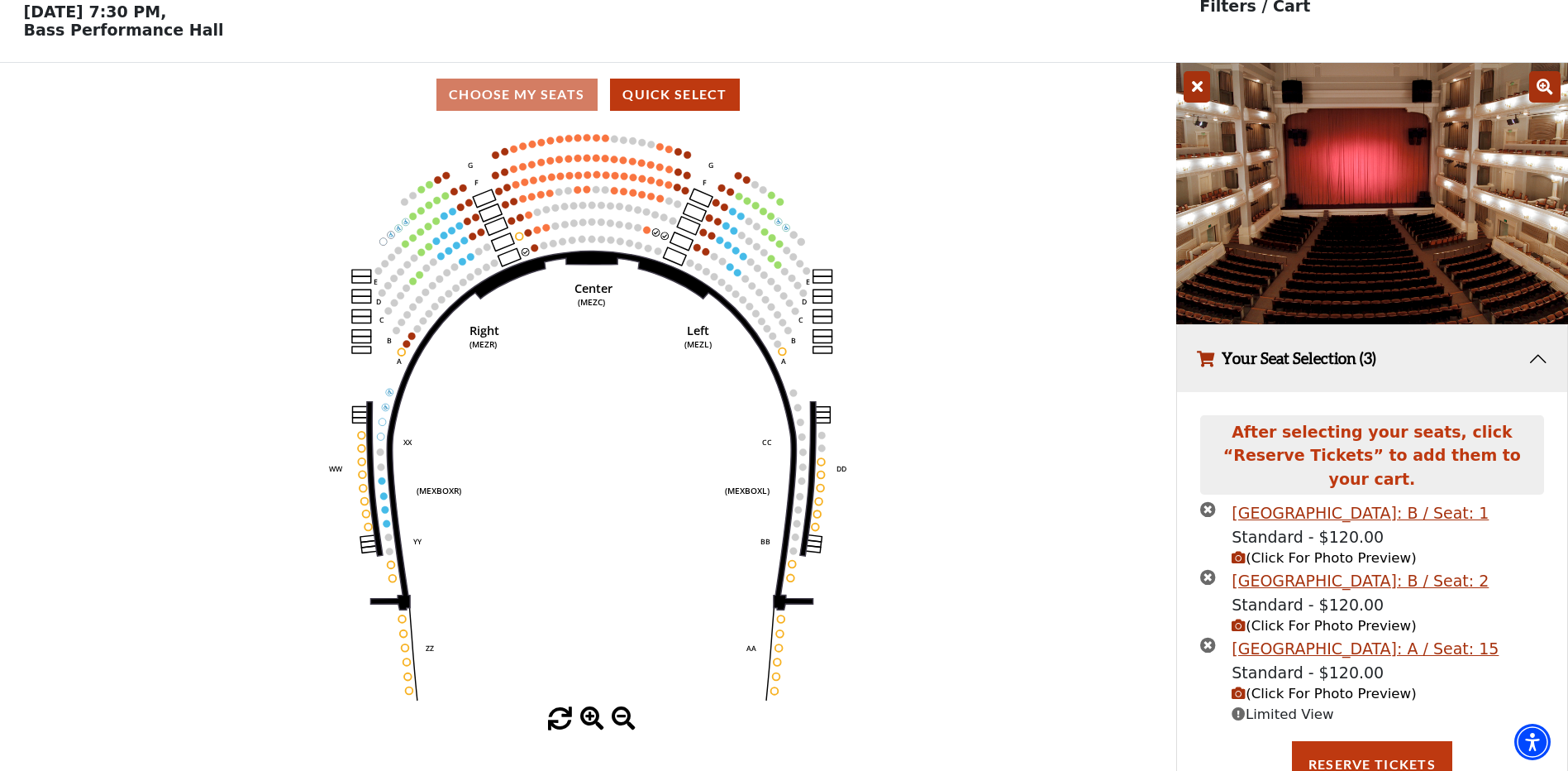
click at [1317, 686] on span "(Click For Photo Preview)" at bounding box center [1325, 693] width 185 height 16
click at [1293, 618] on span "(Click For Photo Preview)" at bounding box center [1325, 626] width 185 height 16
click at [1546, 91] on icon at bounding box center [1545, 86] width 31 height 31
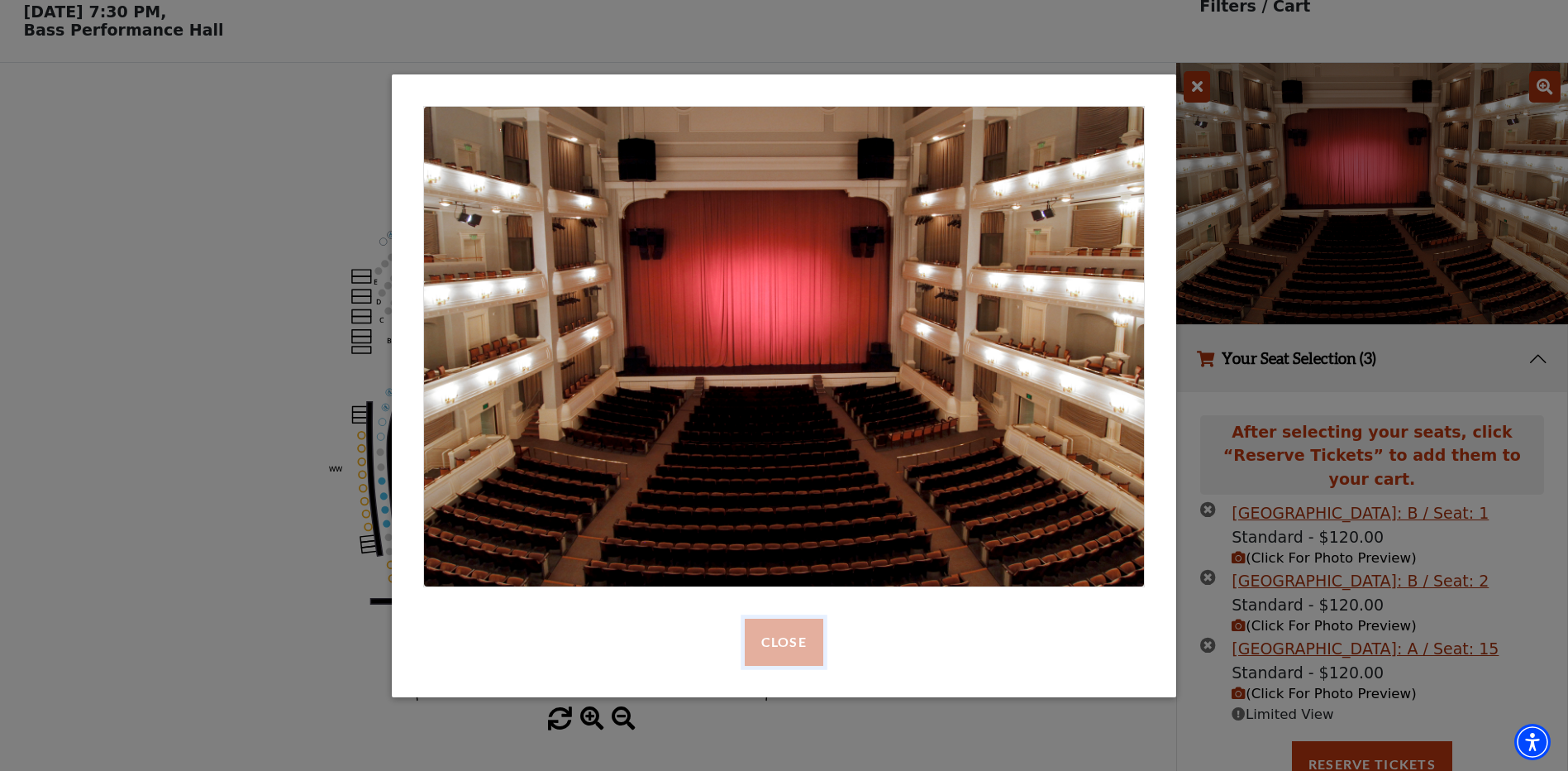
click at [783, 641] on button "Close" at bounding box center [784, 641] width 79 height 46
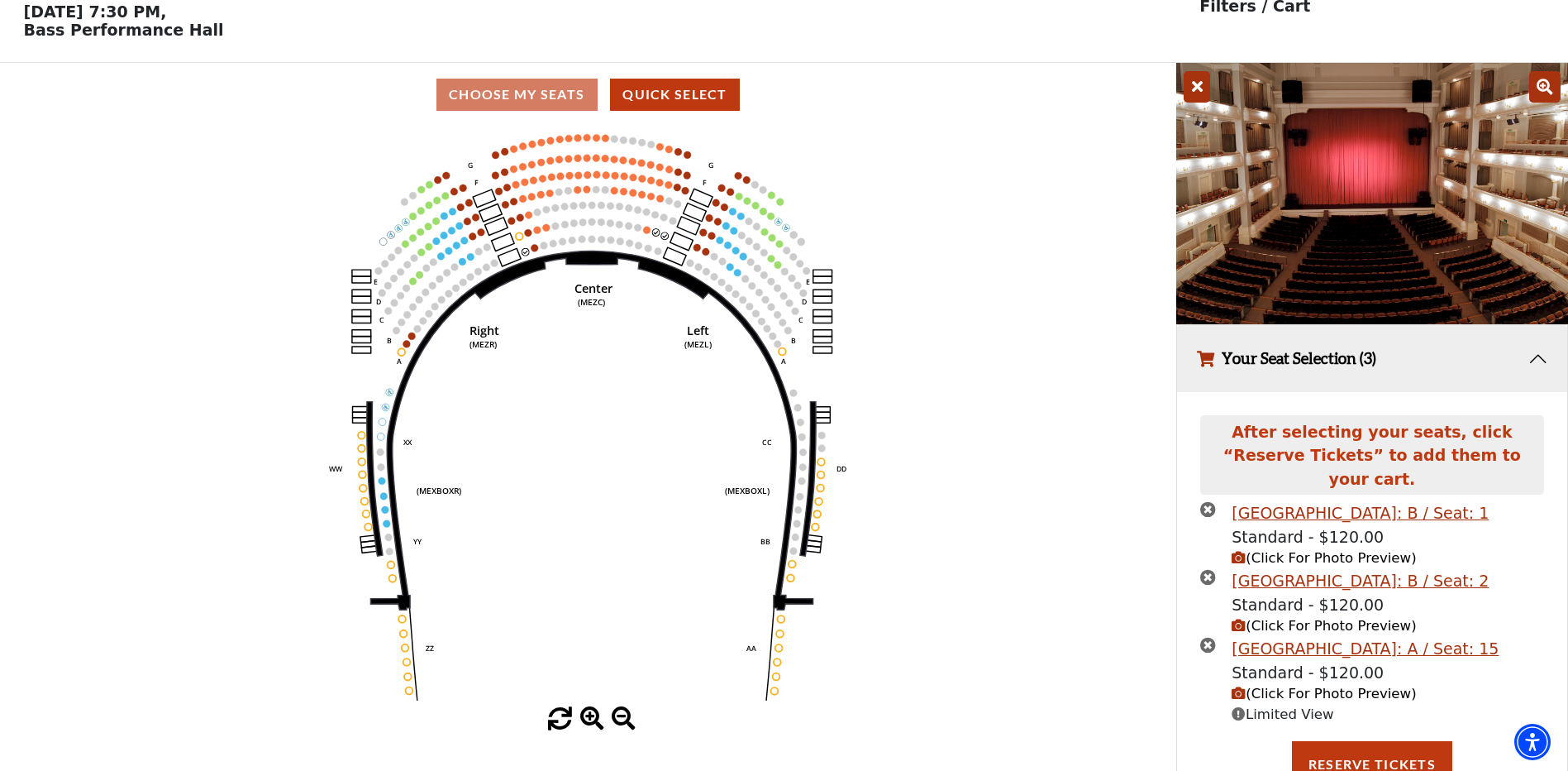
click at [1204, 569] on icon "times-circle" at bounding box center [1209, 577] width 16 height 16
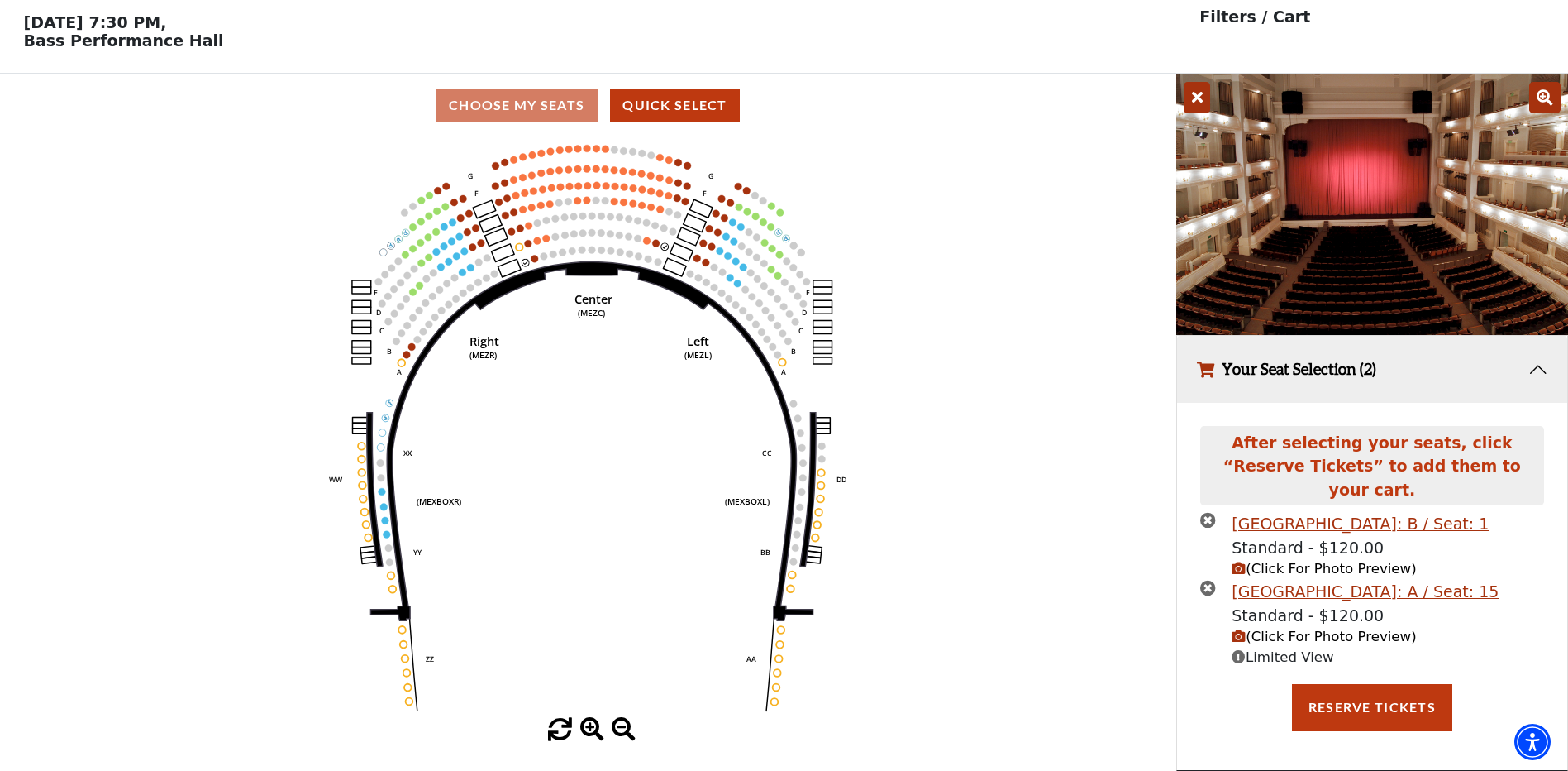
scroll to position [47, 0]
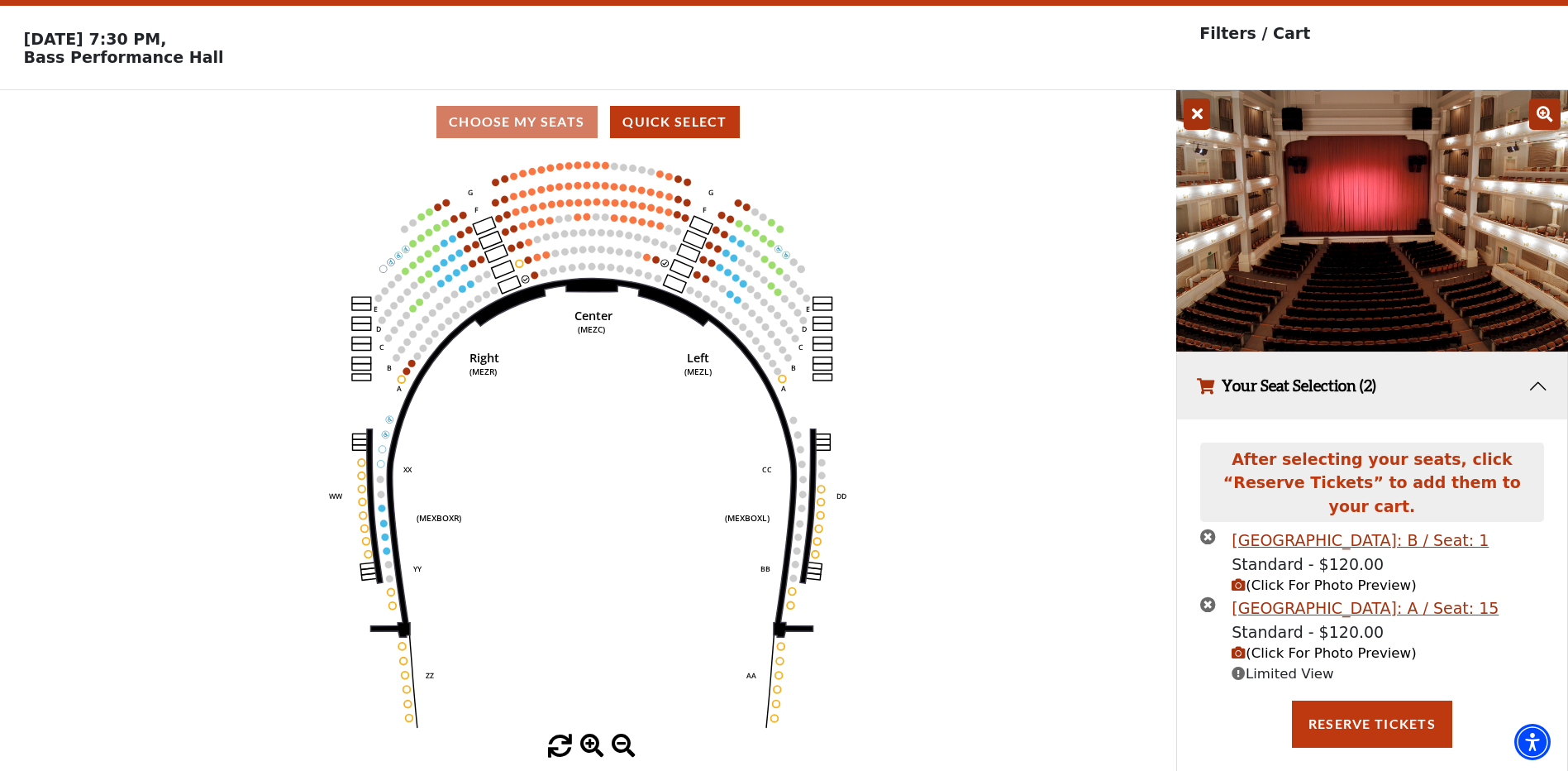
click at [1204, 528] on icon "times-circle" at bounding box center [1209, 536] width 16 height 16
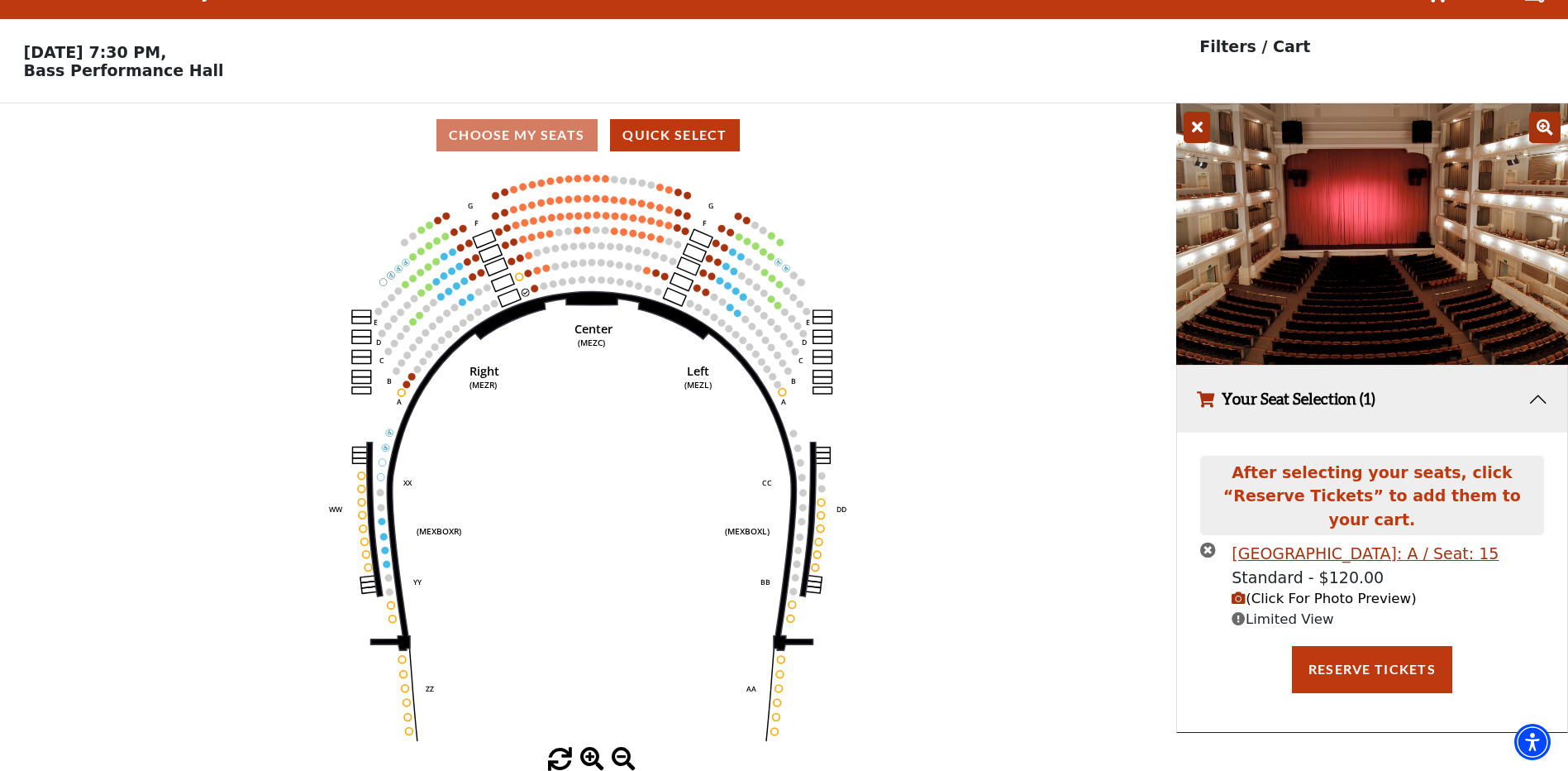
scroll to position [40, 0]
click at [1314, 590] on span "(Click For Photo Preview)" at bounding box center [1325, 598] width 185 height 16
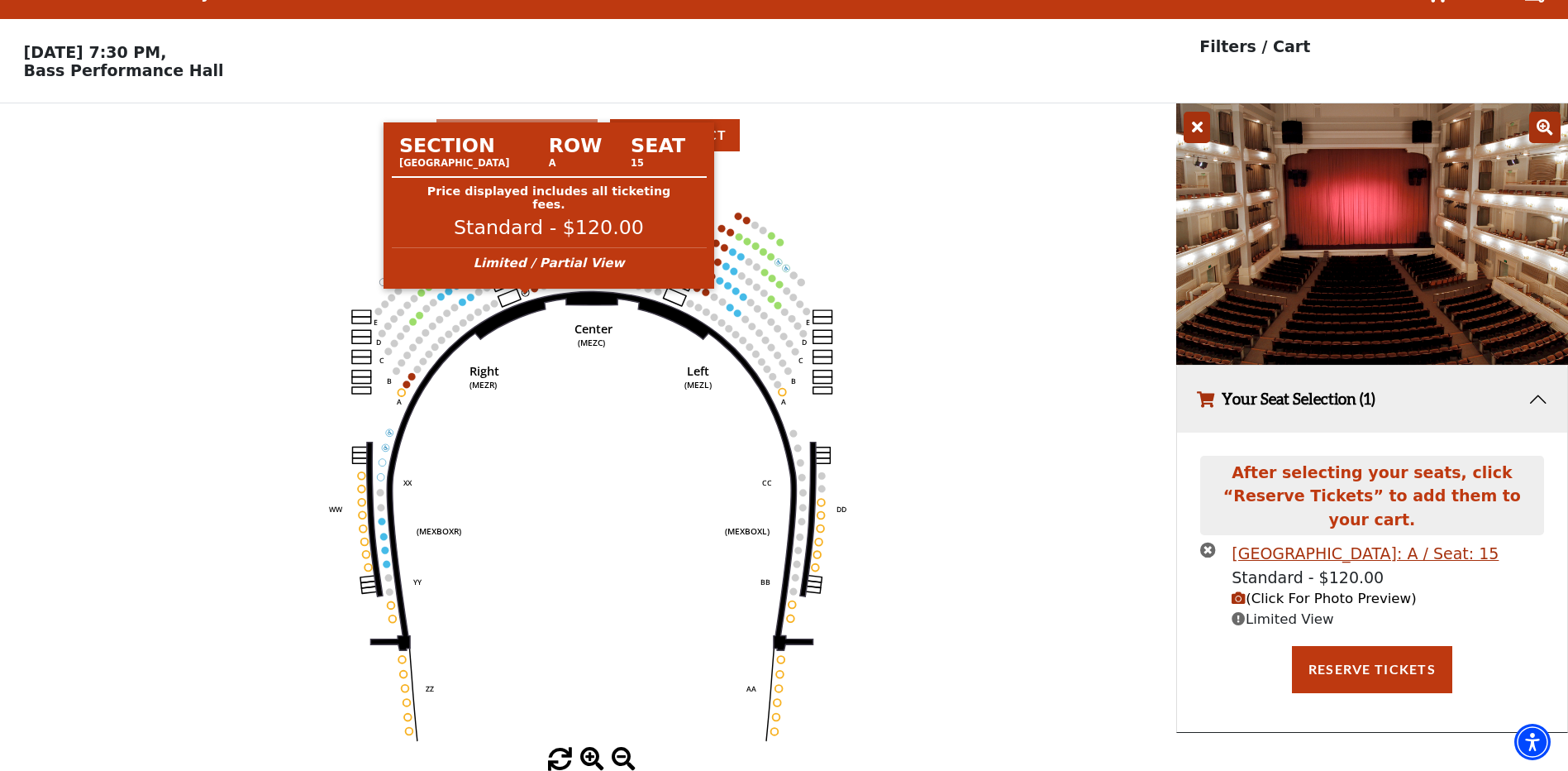
click at [526, 293] on circle at bounding box center [525, 293] width 8 height 8
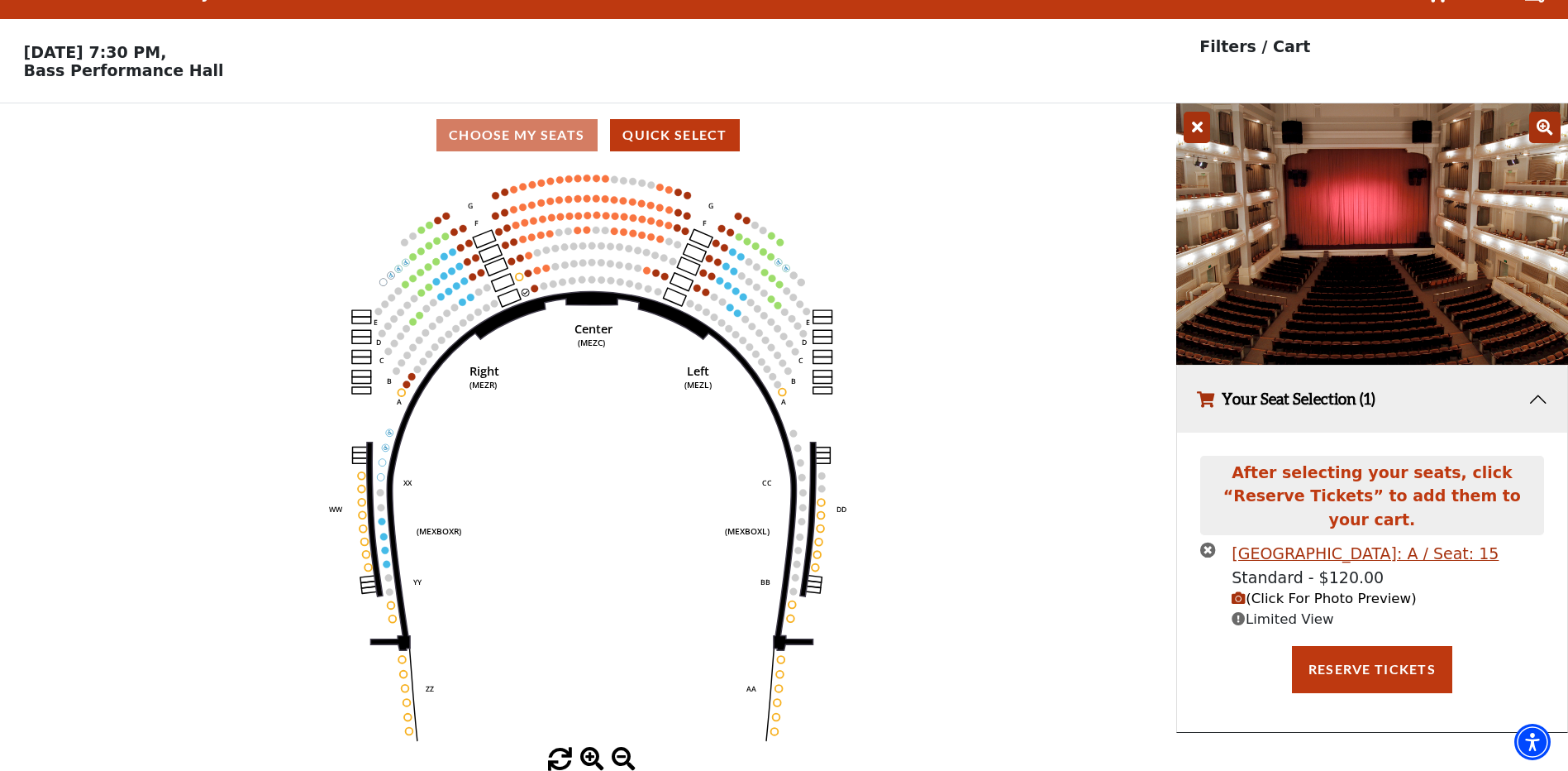
click at [1206, 542] on icon "times-circle" at bounding box center [1209, 550] width 16 height 16
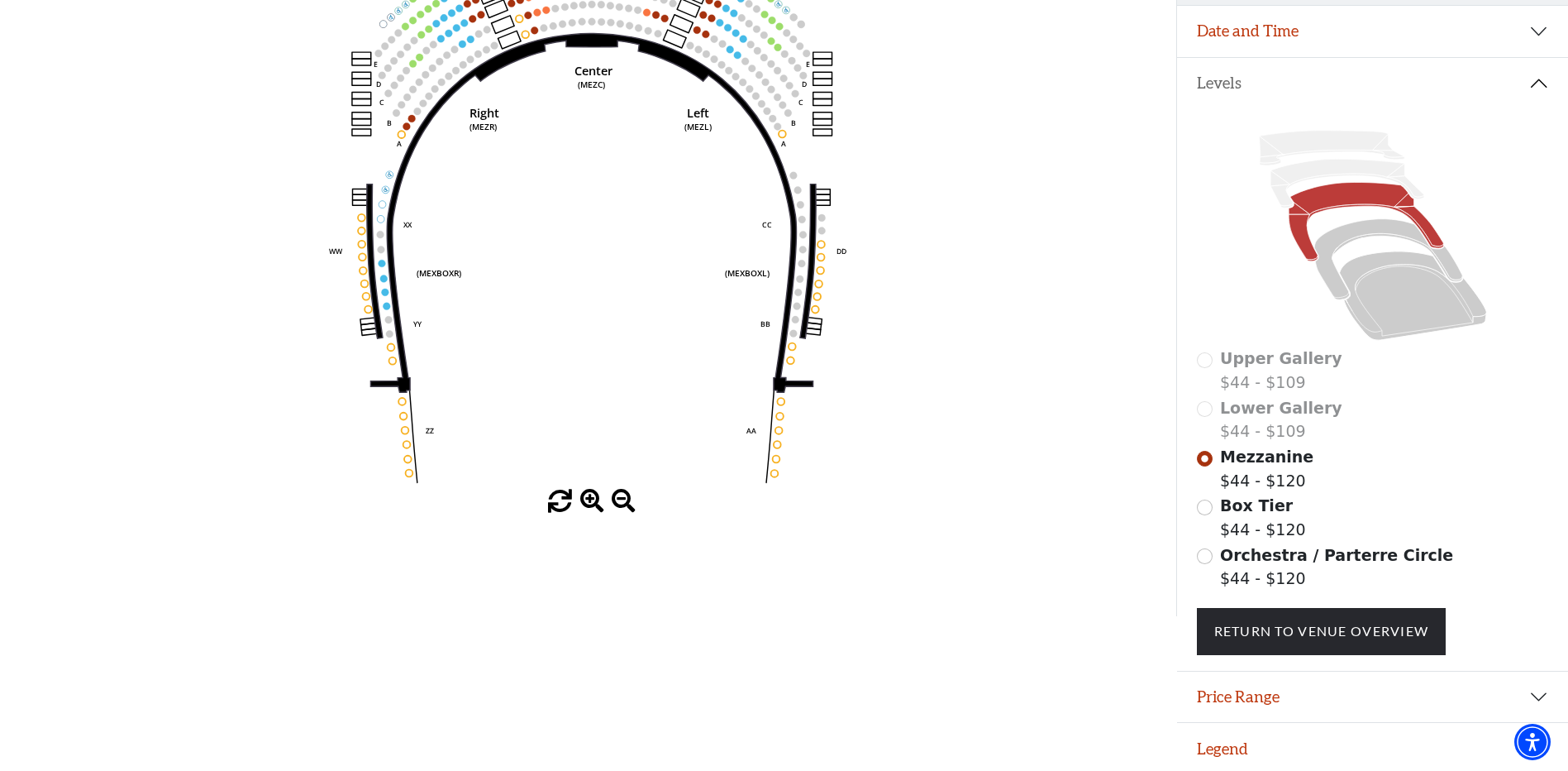
scroll to position [306, 0]
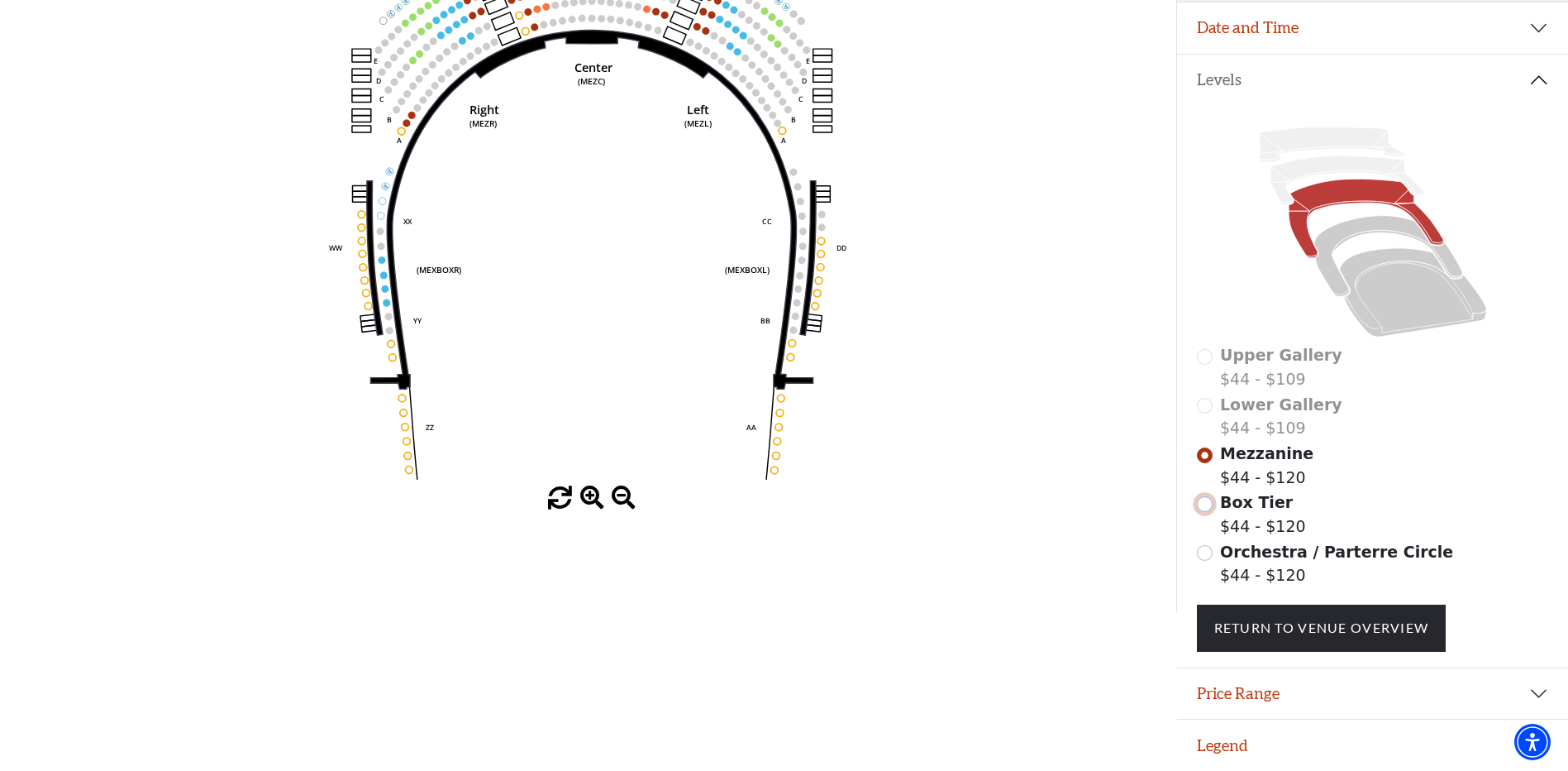
click at [1209, 507] on input "Box Tier$44 - $120\a" at bounding box center [1205, 504] width 16 height 16
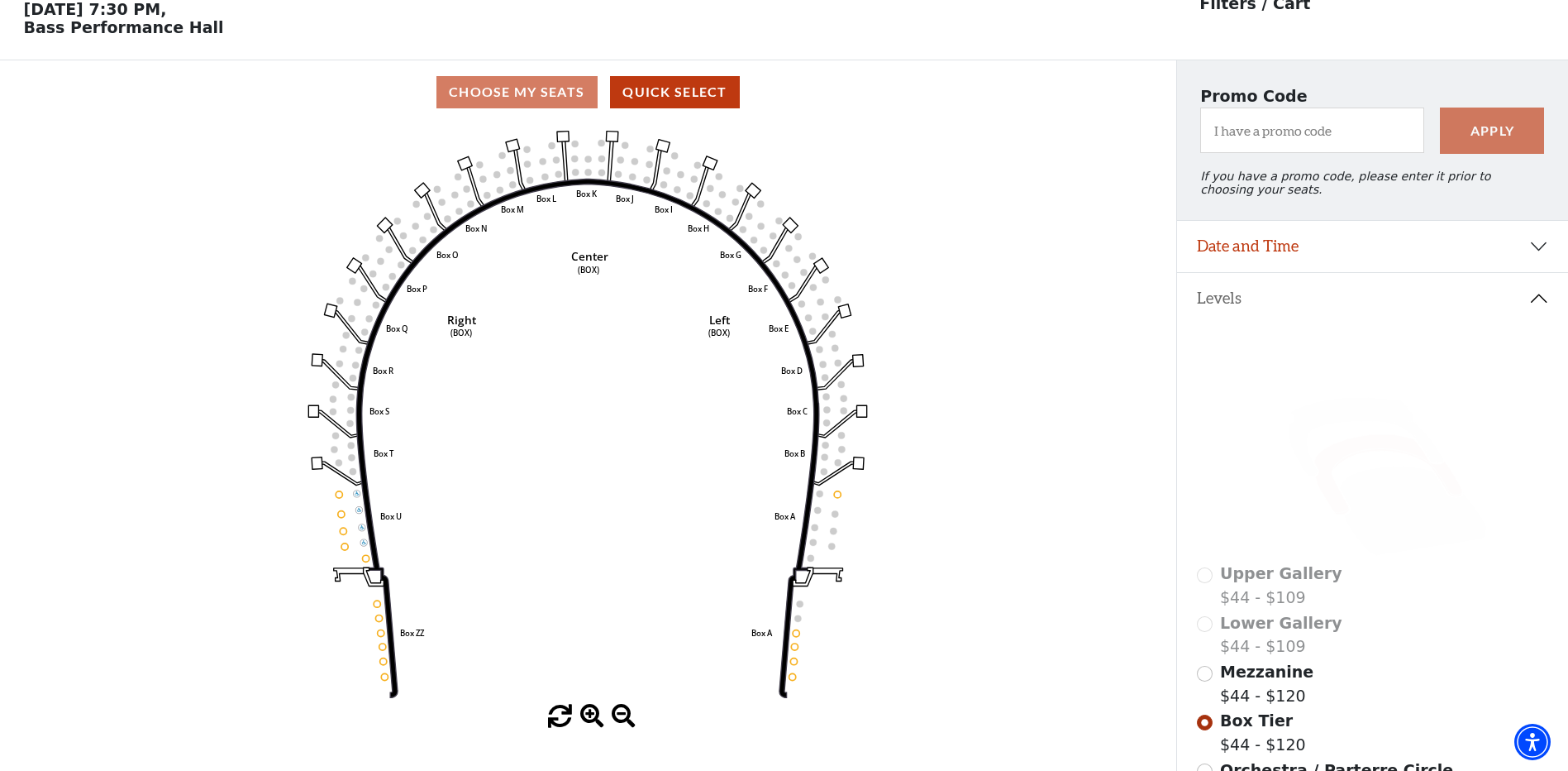
scroll to position [0, 0]
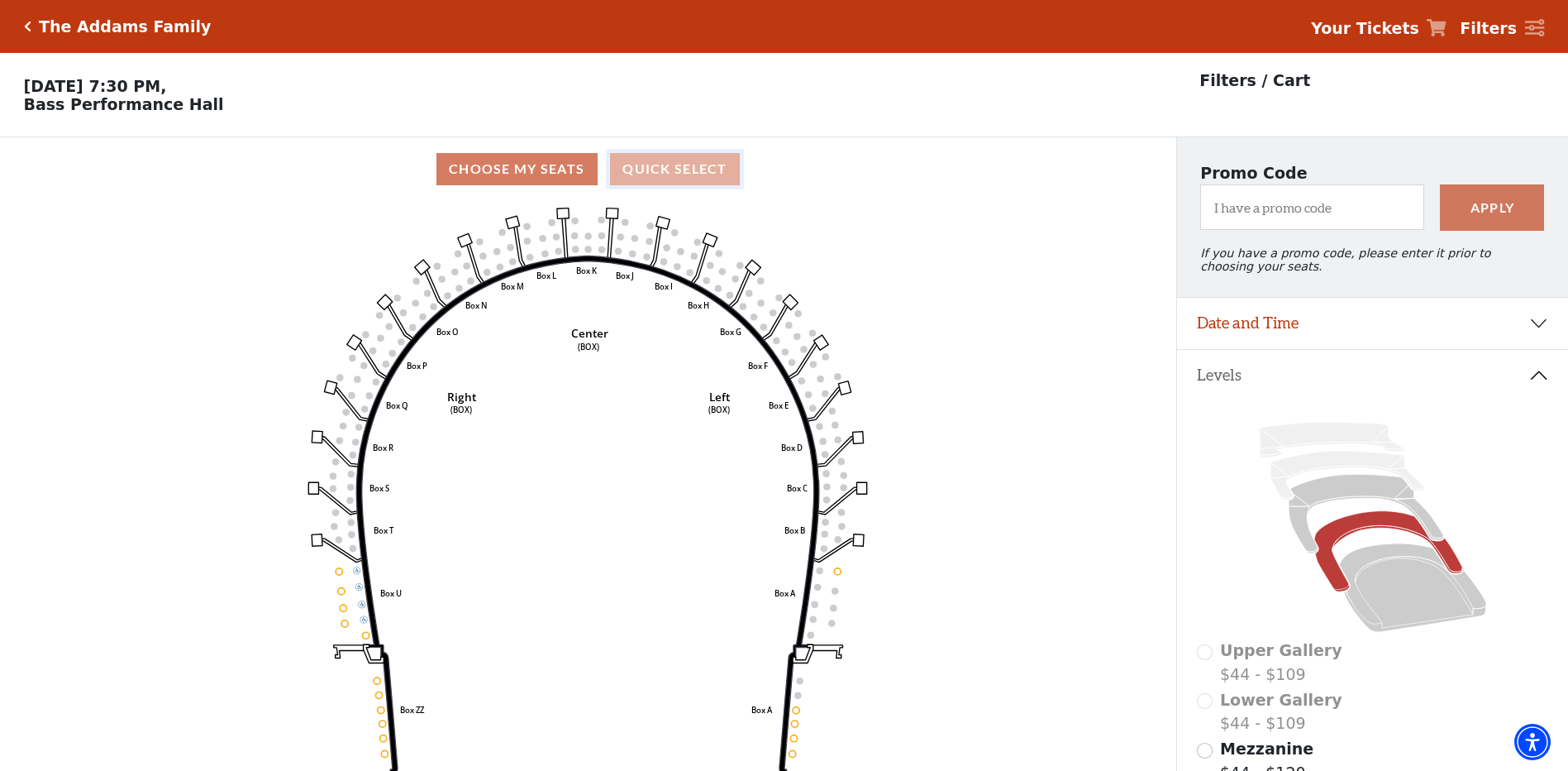
click at [693, 168] on button "Quick Select" at bounding box center [675, 169] width 130 height 32
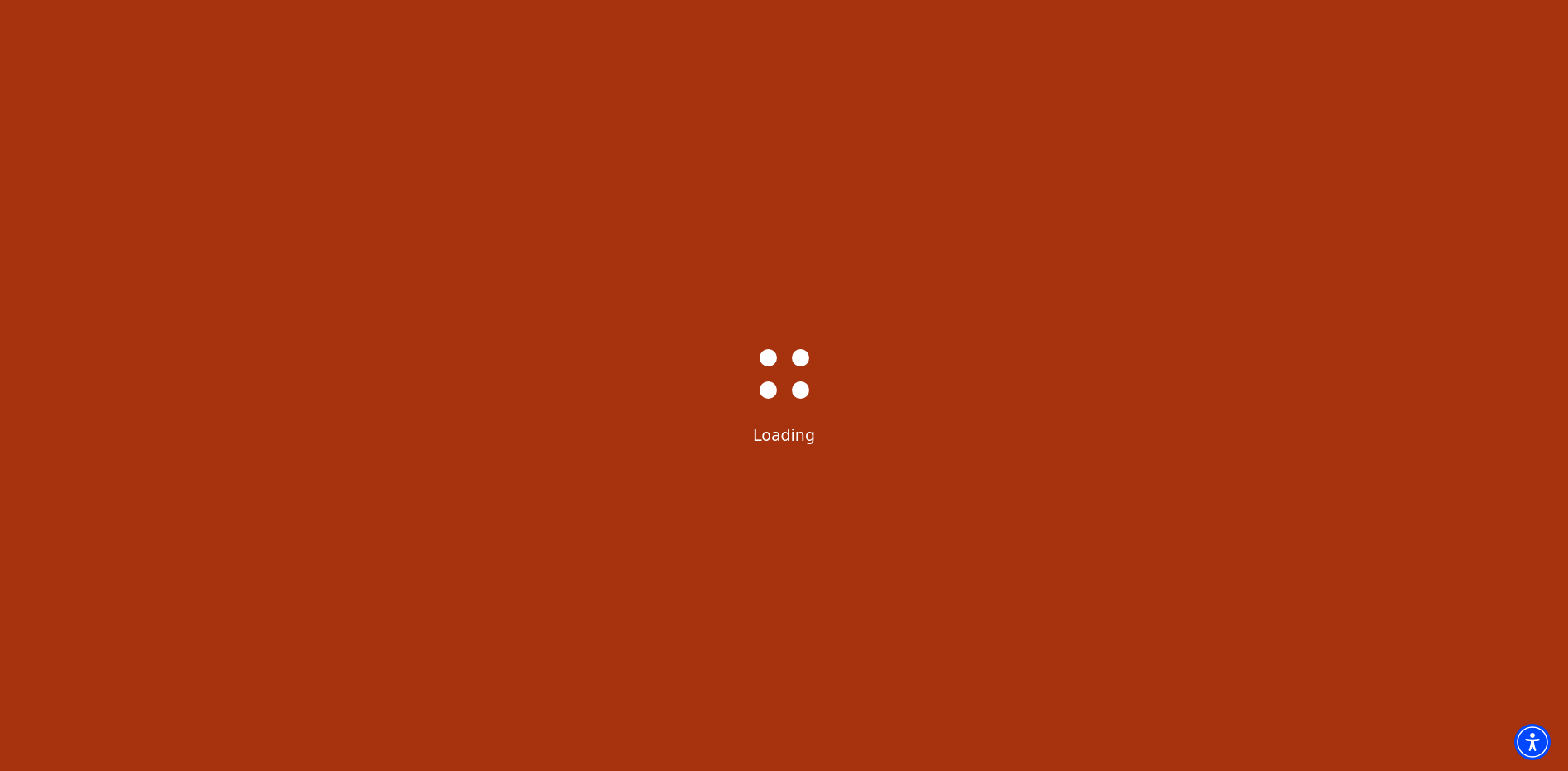
select select "6292"
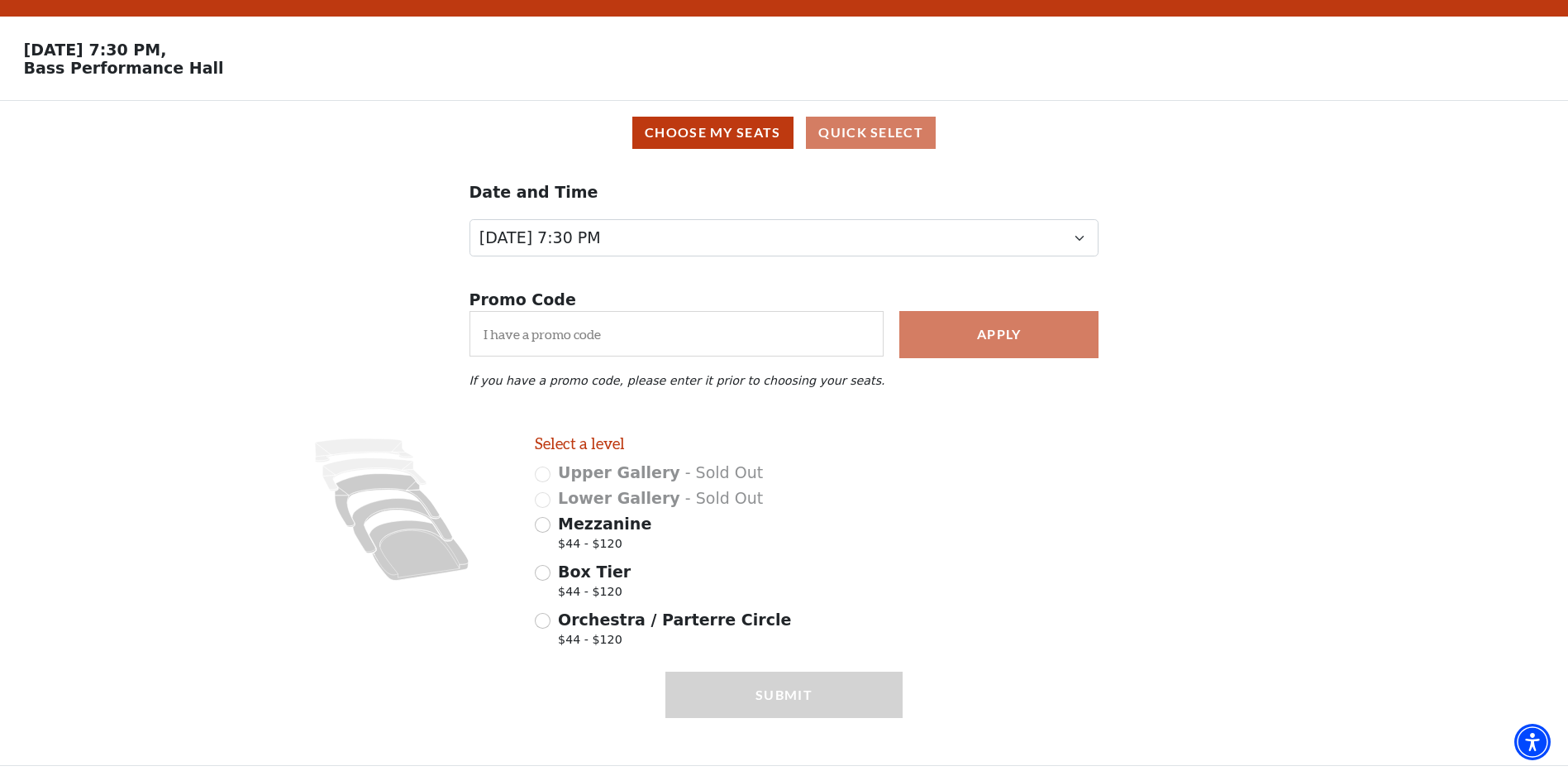
scroll to position [56, 0]
